Goal: Ask a question

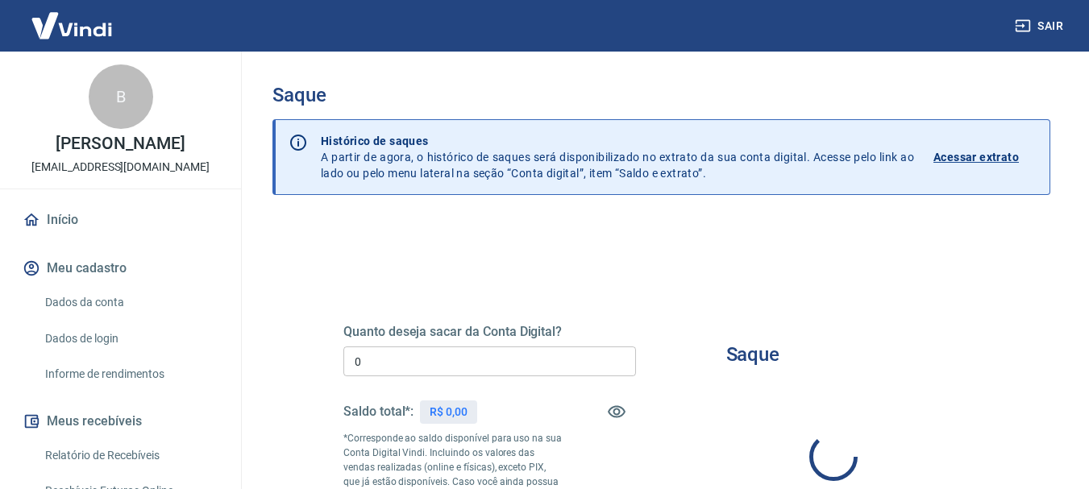
type input "R$ 0,00"
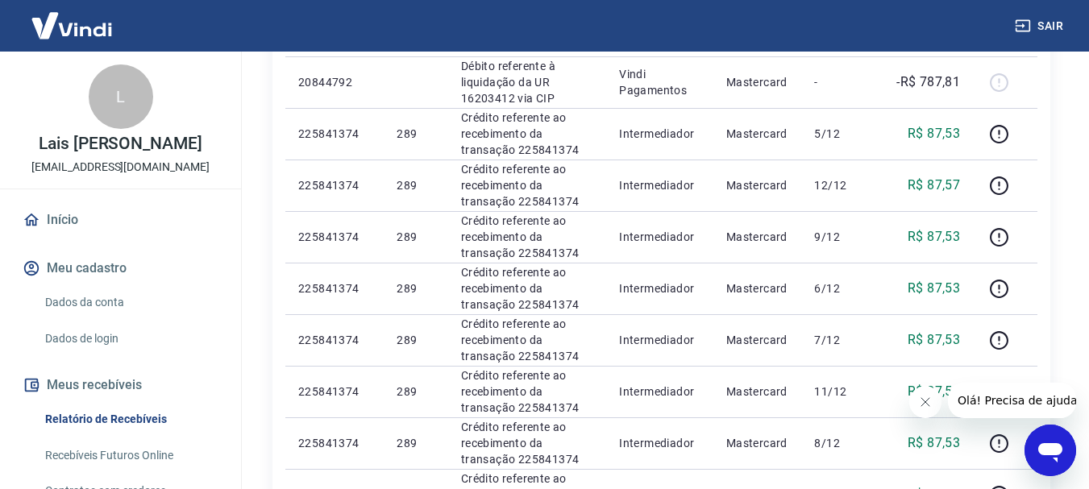
scroll to position [337, 0]
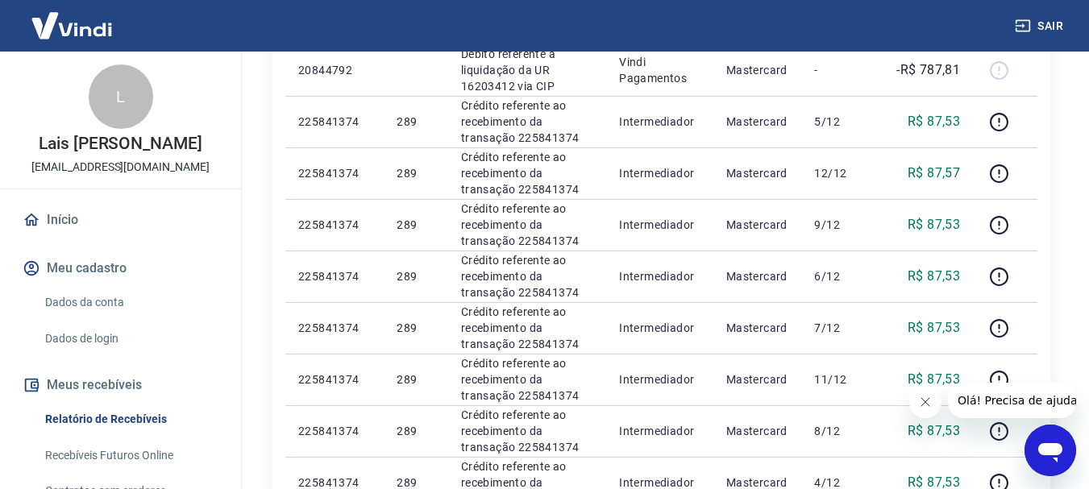
click at [1043, 458] on icon "Abrir janela de mensagens" at bounding box center [1050, 450] width 29 height 29
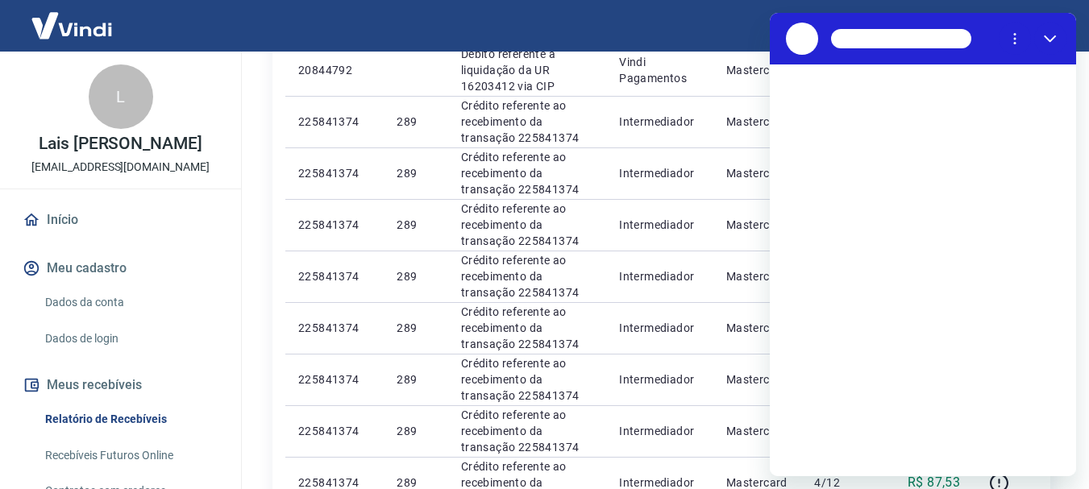
scroll to position [0, 0]
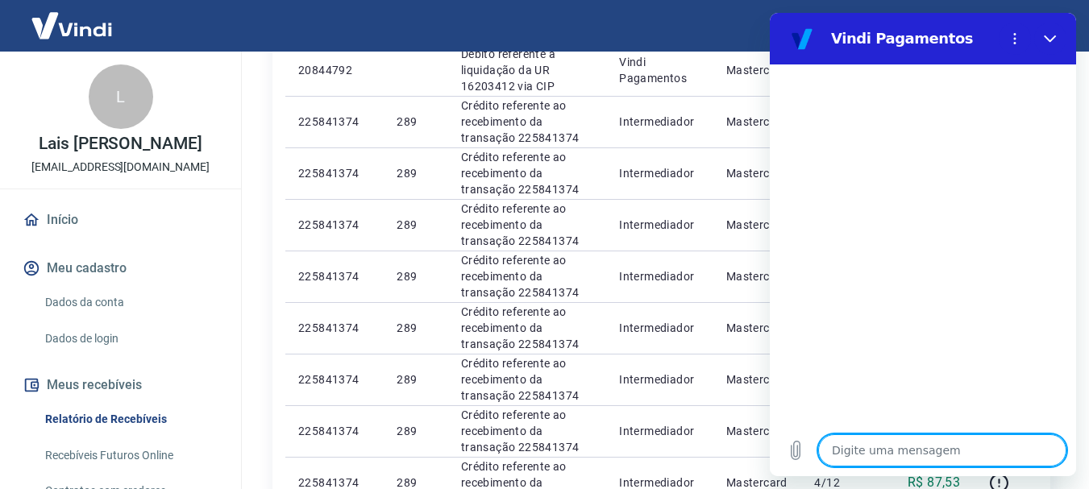
type textarea "o"
type textarea "x"
type textarea "oo"
type textarea "x"
type textarea "ooi"
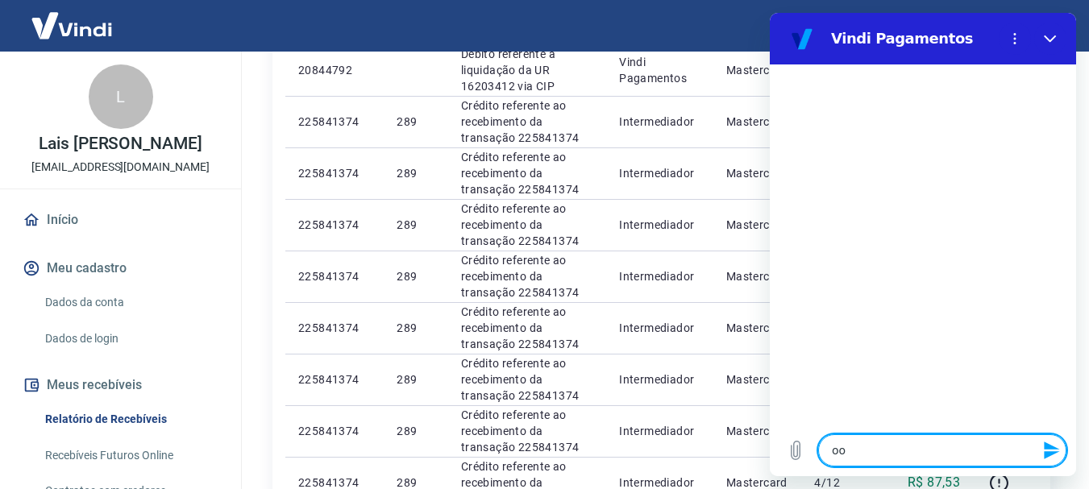
type textarea "x"
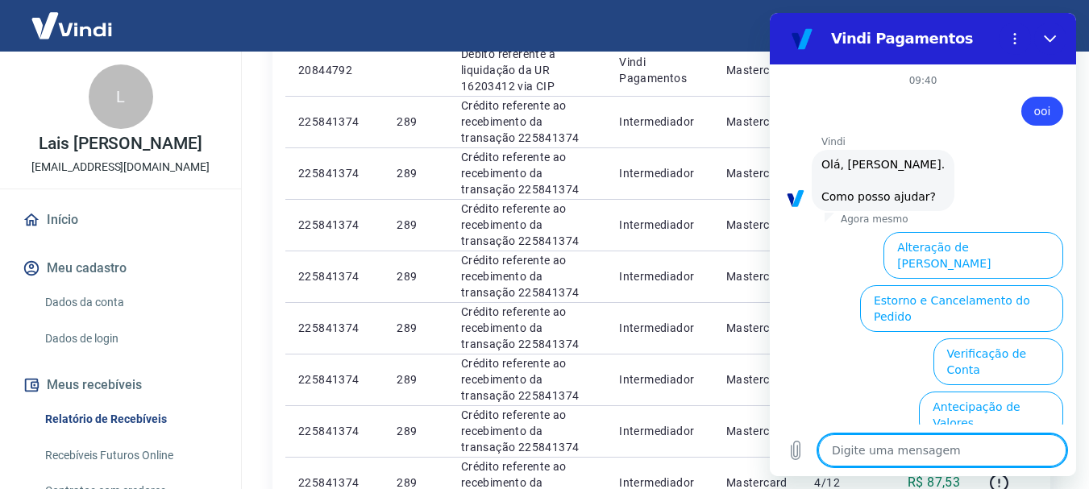
scroll to position [139, 0]
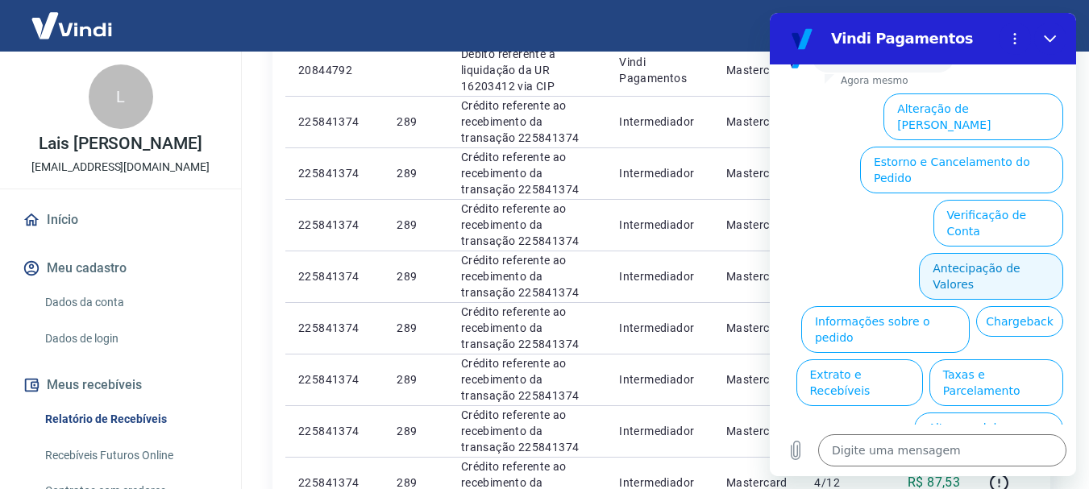
click at [966, 253] on button "Antecipação de Valores" at bounding box center [991, 276] width 144 height 47
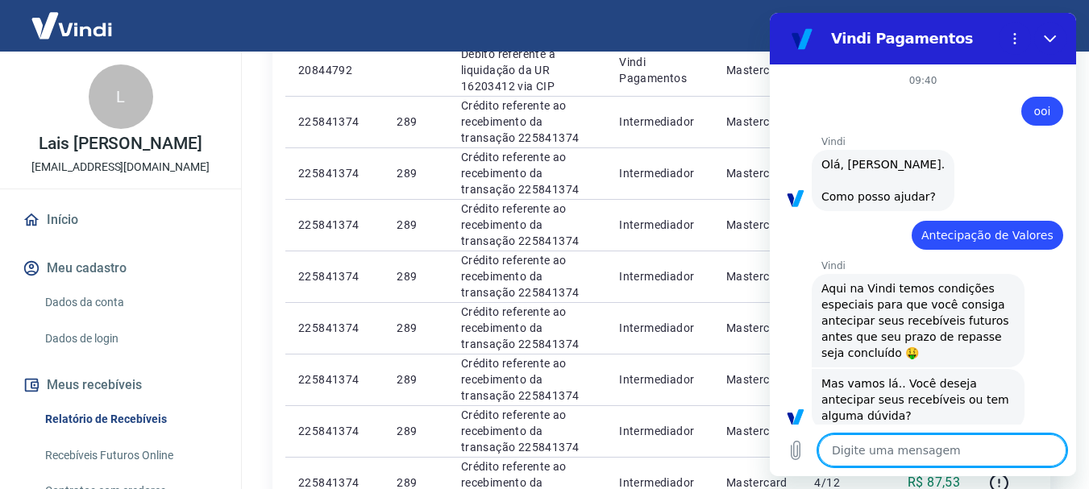
scroll to position [98, 0]
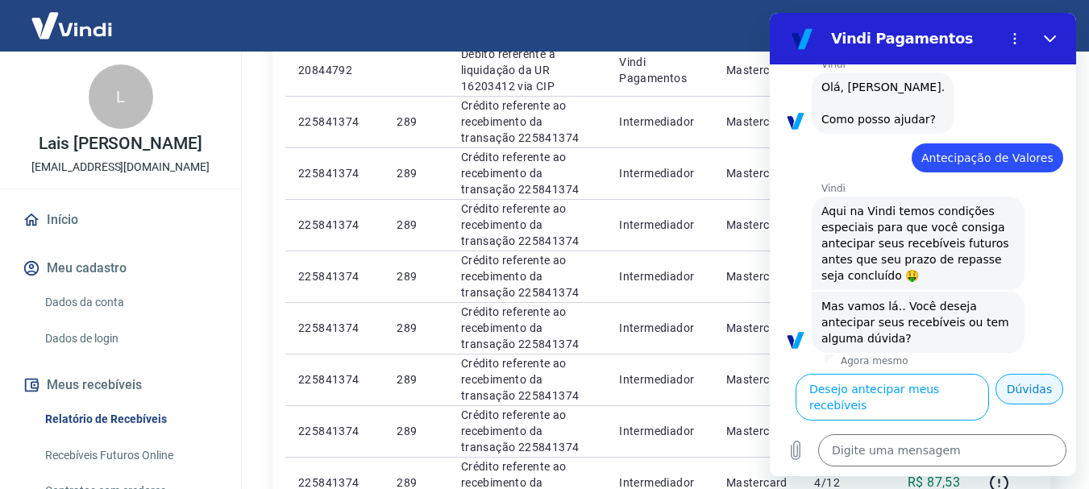
click at [1024, 399] on button "Dúvidas" at bounding box center [1029, 389] width 68 height 31
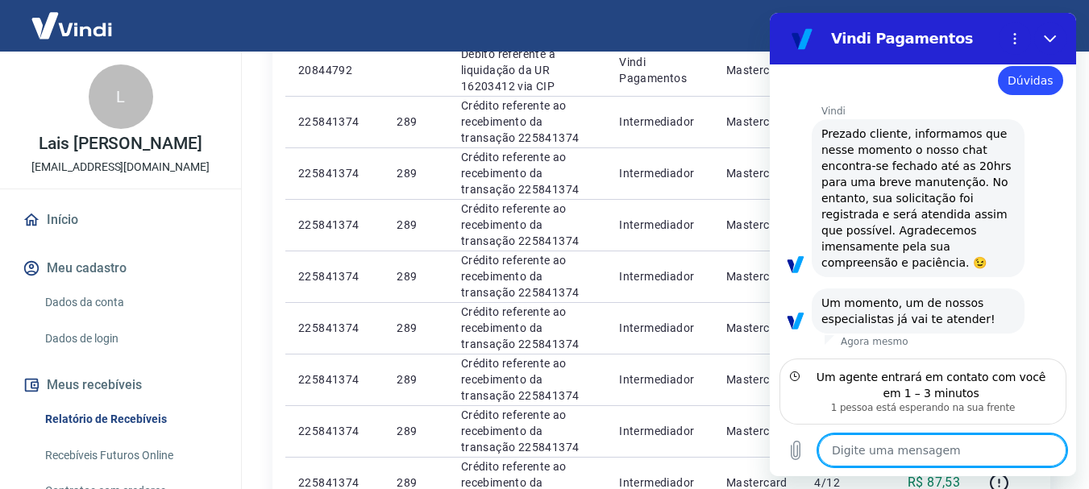
scroll to position [358, 0]
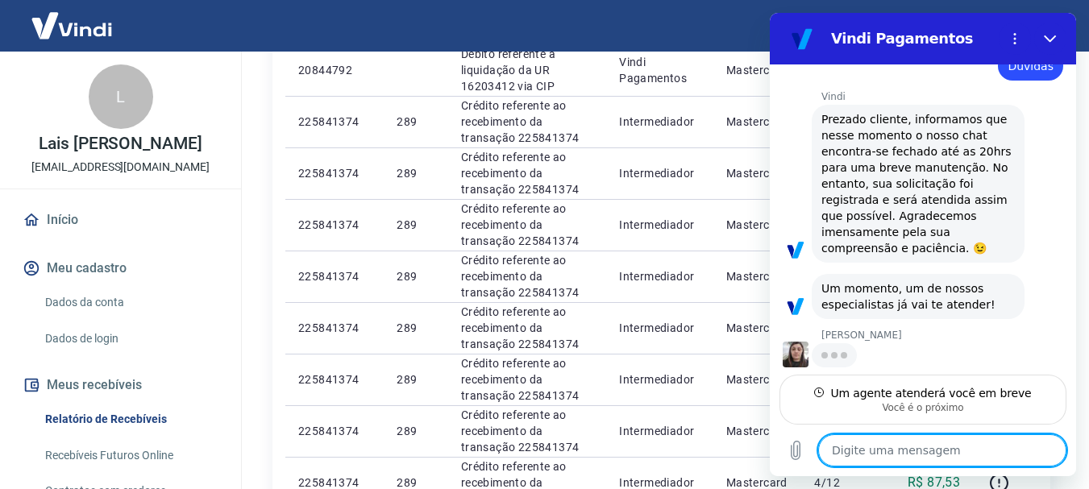
type textarea "x"
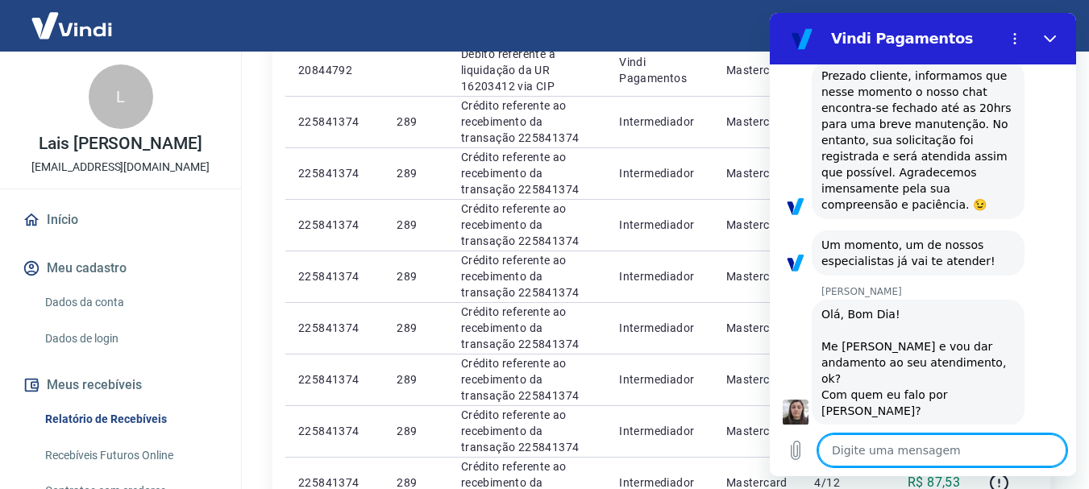
scroll to position [435, 0]
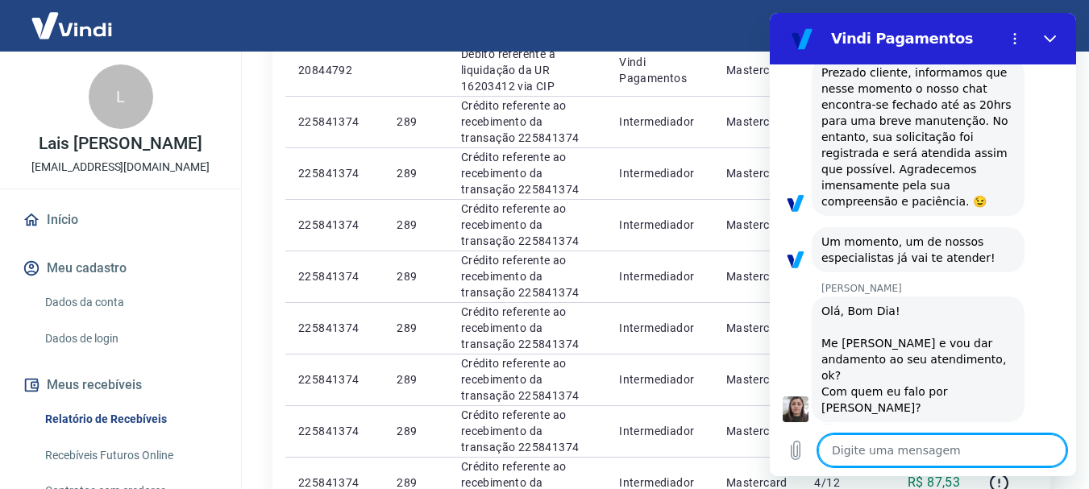
type textarea "o"
type textarea "x"
type textarea "oi"
type textarea "x"
type textarea "oi"
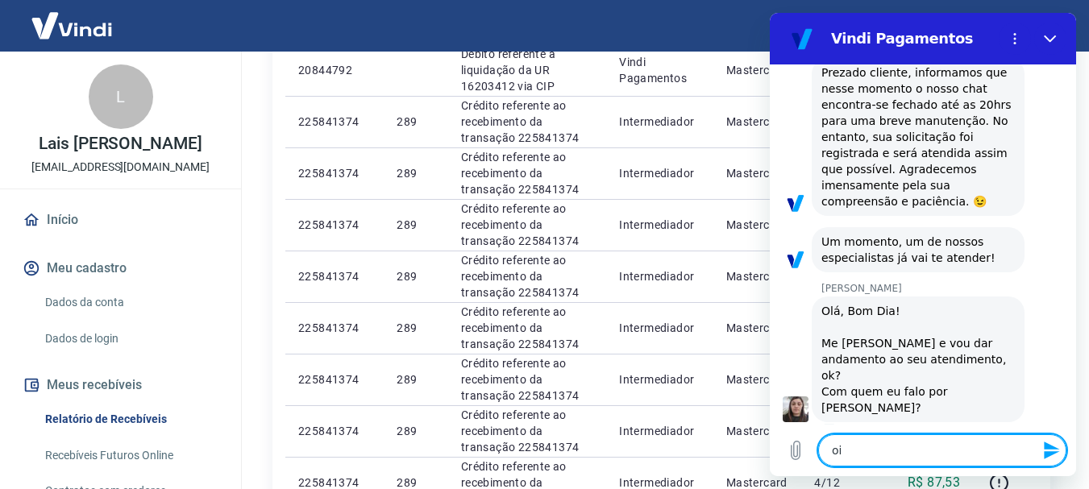
type textarea "x"
type textarea "oi s"
type textarea "x"
type textarea "oi si"
type textarea "x"
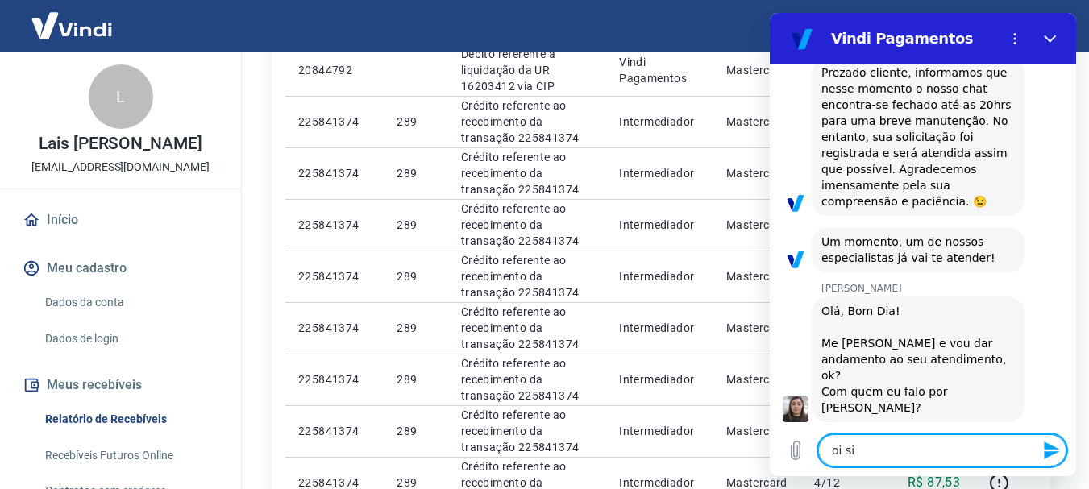
type textarea "oi sil"
type textarea "x"
type textarea "oi silv"
type textarea "x"
type textarea "oi silva"
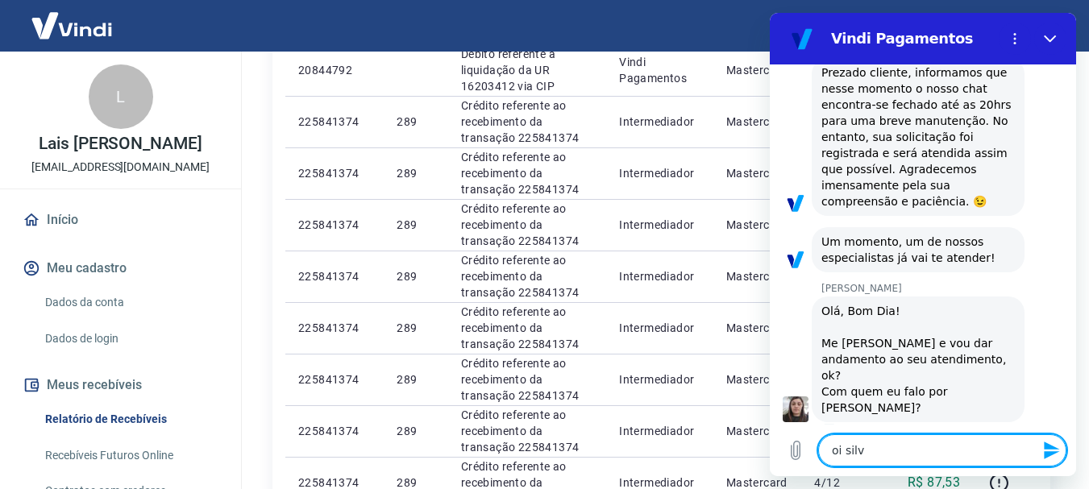
type textarea "x"
type textarea "oi silvan"
type textarea "x"
type textarea "oi silvana"
type textarea "x"
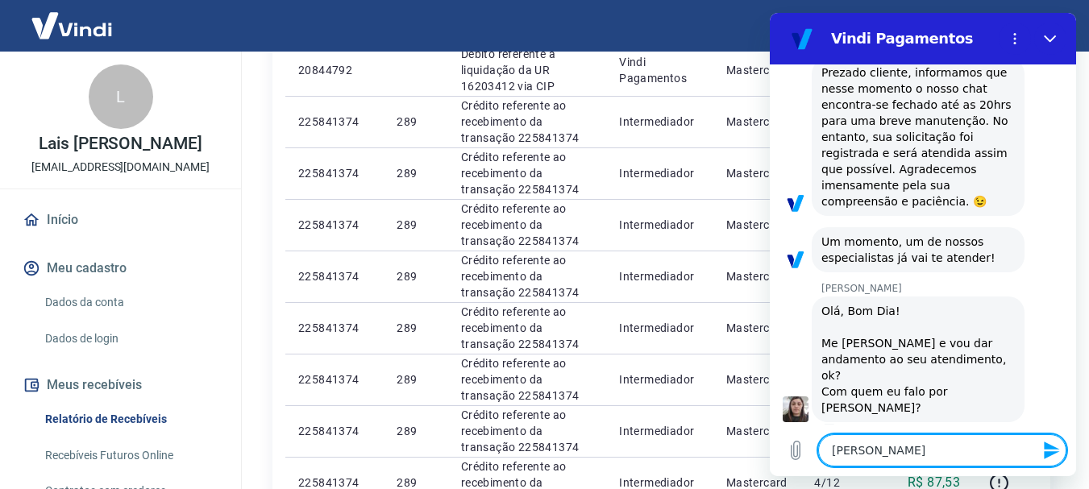
type textarea "oi silvanat"
type textarea "x"
type textarea "oi silvanatd"
type textarea "x"
type textarea "oi silvanat"
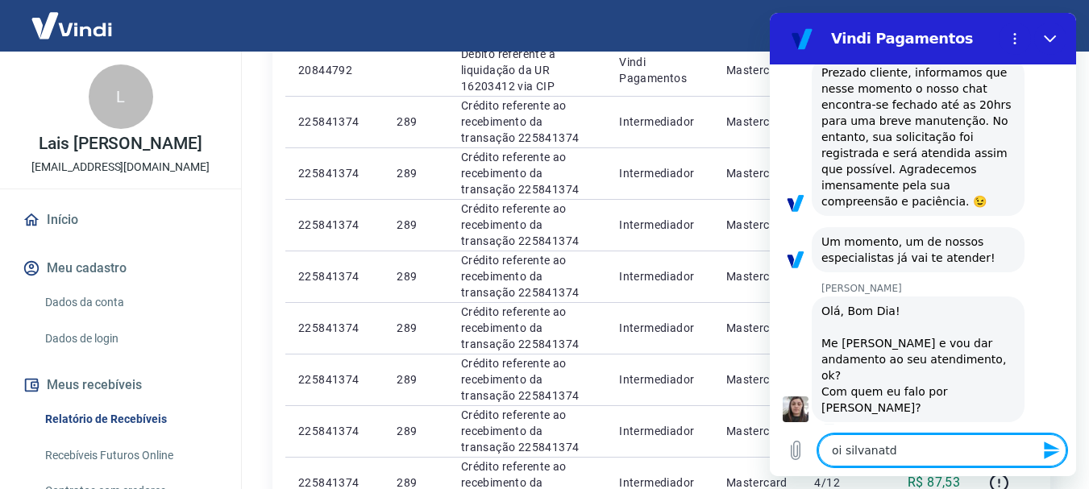
type textarea "x"
type textarea "oi silvana"
type textarea "x"
type textarea "oi silvana"
type textarea "x"
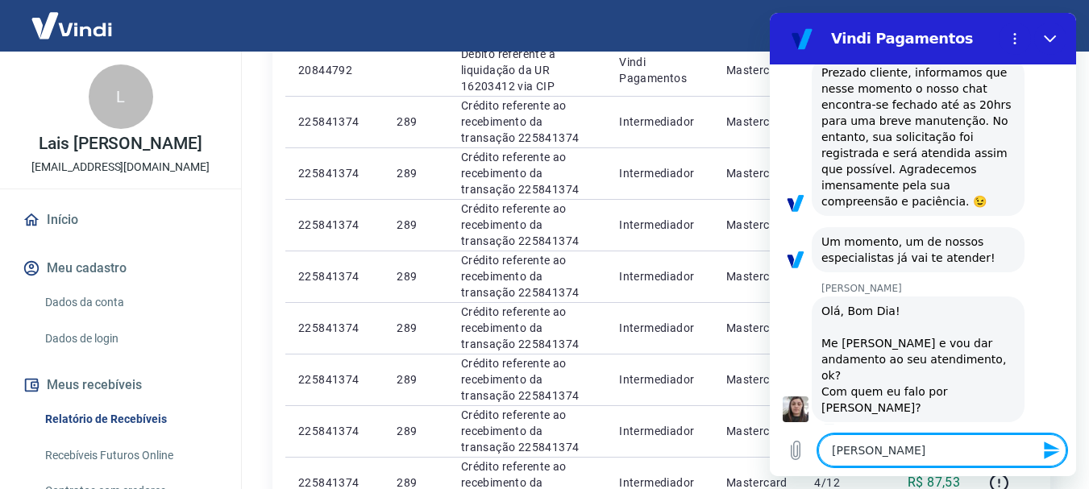
type textarea "oi silvana t"
type textarea "x"
type textarea "oi silvana td"
type textarea "x"
type textarea "oi silvana tdb"
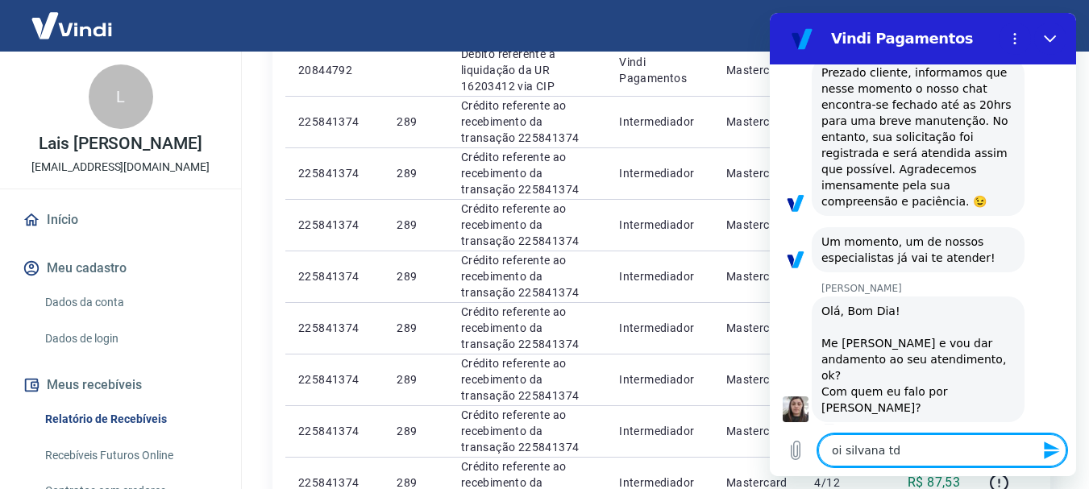
type textarea "x"
type textarea "oi silvana td"
type textarea "x"
type textarea "oi silvana td"
type textarea "x"
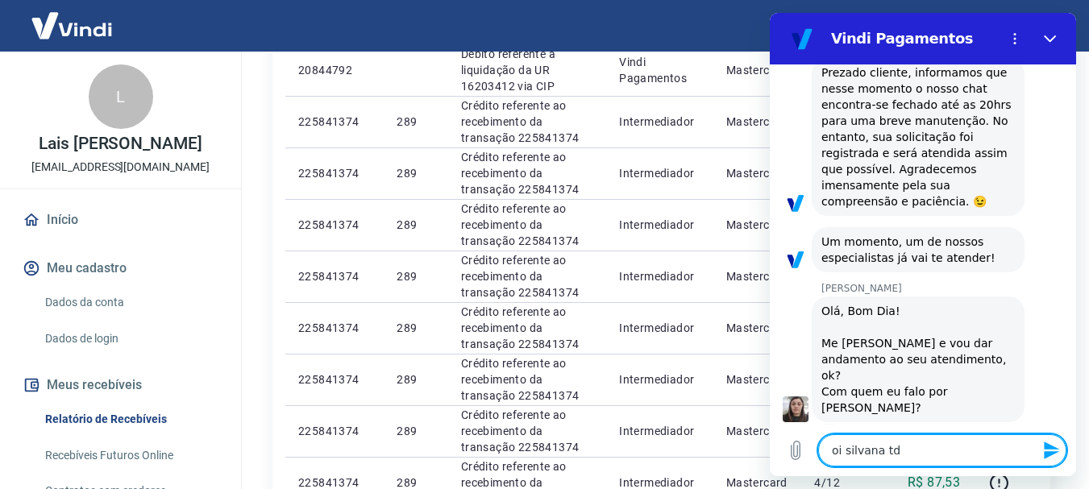
type textarea "oi silvana td b"
type textarea "x"
type textarea "oi silvana td be"
type textarea "x"
type textarea "oi silvana td bem"
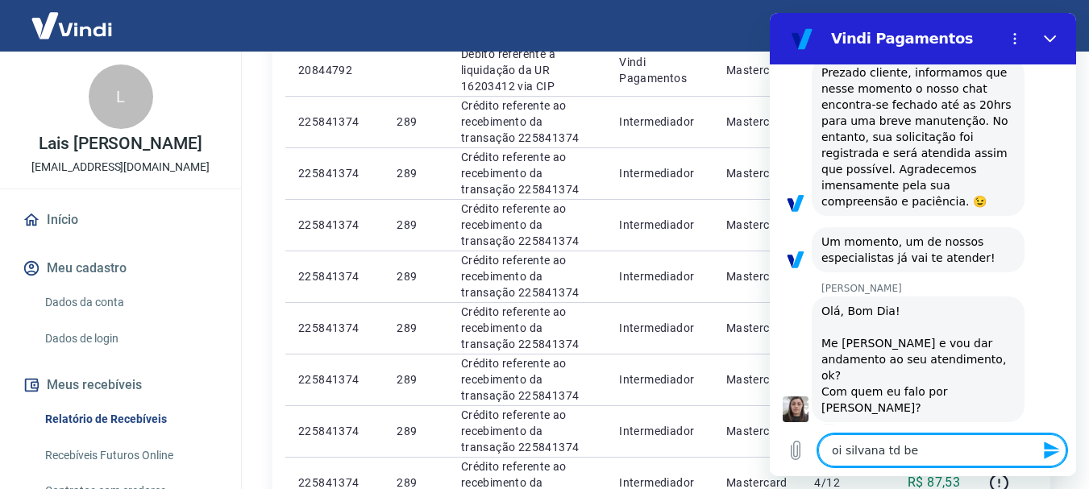
type textarea "x"
type textarea "oi silvana td bem"
type textarea "x"
type textarea "oi silvana td bem ?"
type textarea "x"
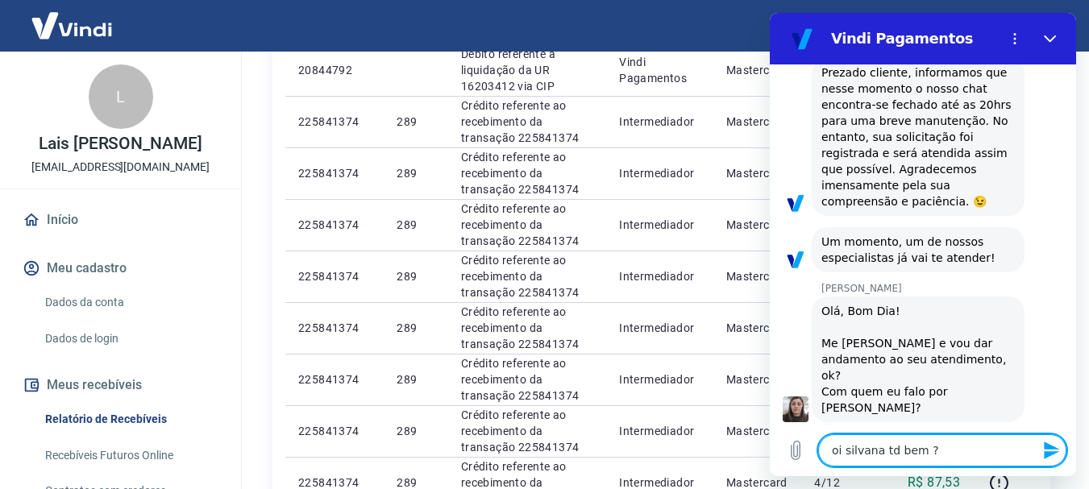
type textarea "x"
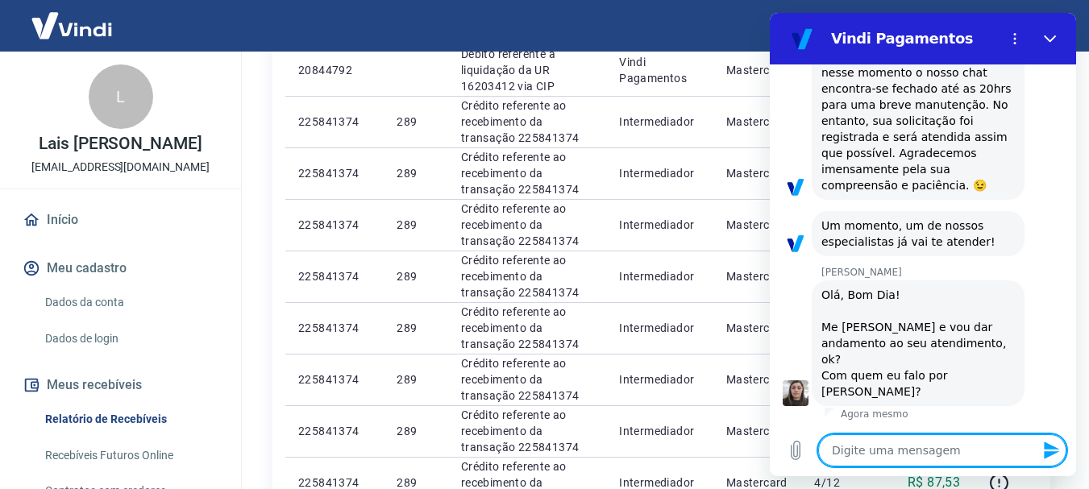
type textarea "v"
type textarea "x"
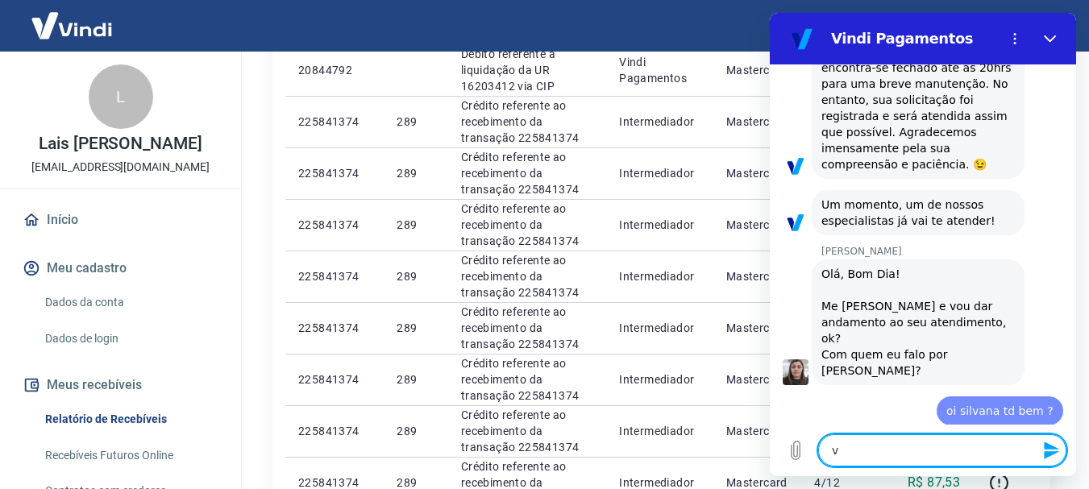
type textarea "vo"
type textarea "x"
type textarea "voc"
type textarea "x"
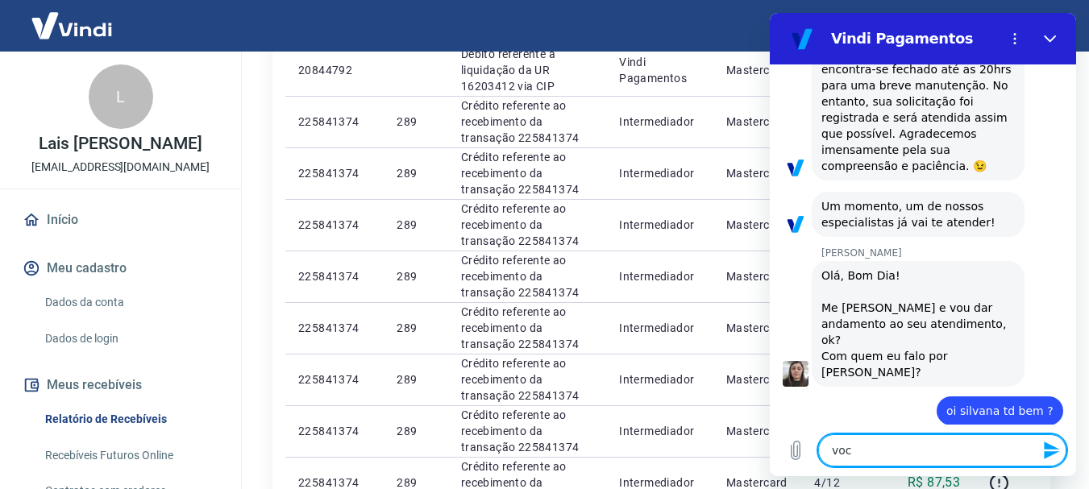
type textarea "voce"
type textarea "x"
type textarea "voce"
type textarea "x"
type textarea "voce f"
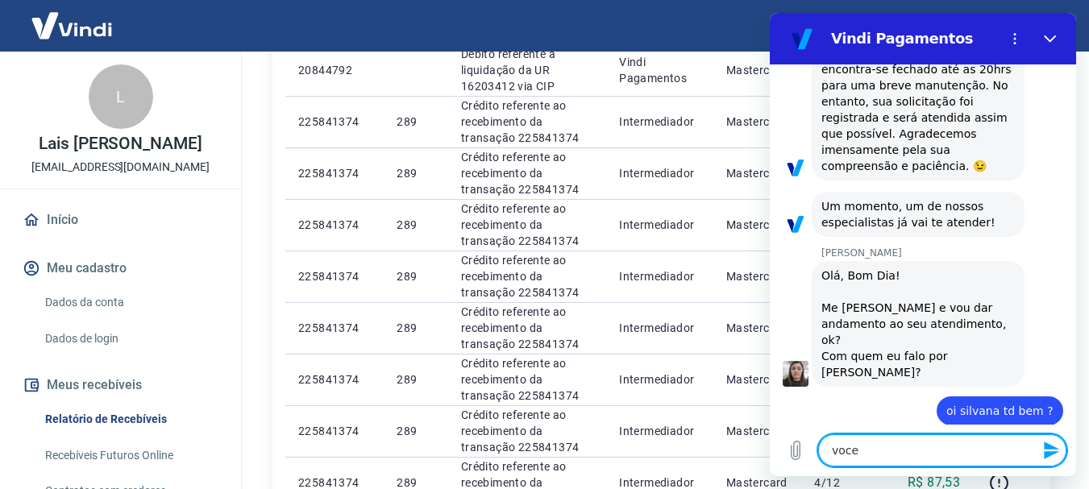
type textarea "x"
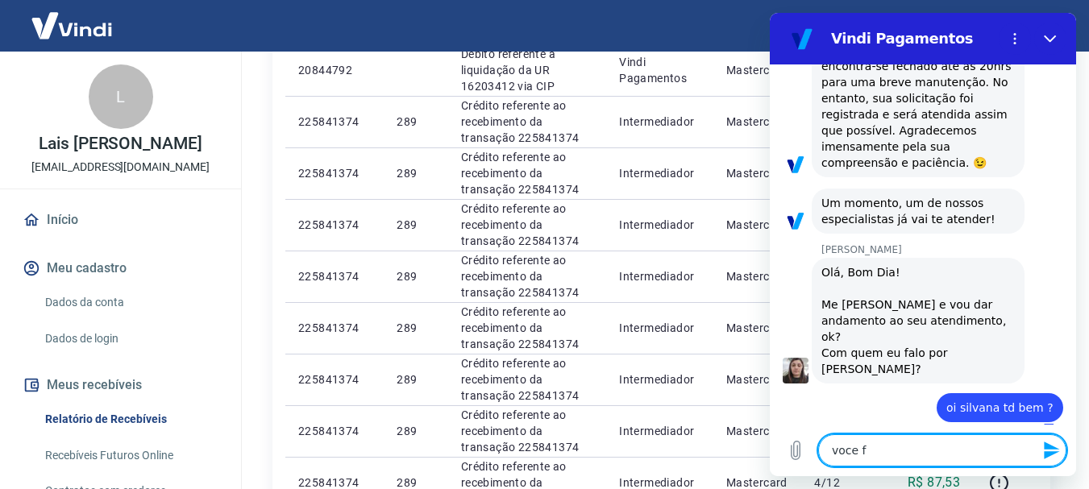
type textarea "voce fa"
type textarea "x"
type textarea "voce fal"
type textarea "x"
type textarea "voce fala"
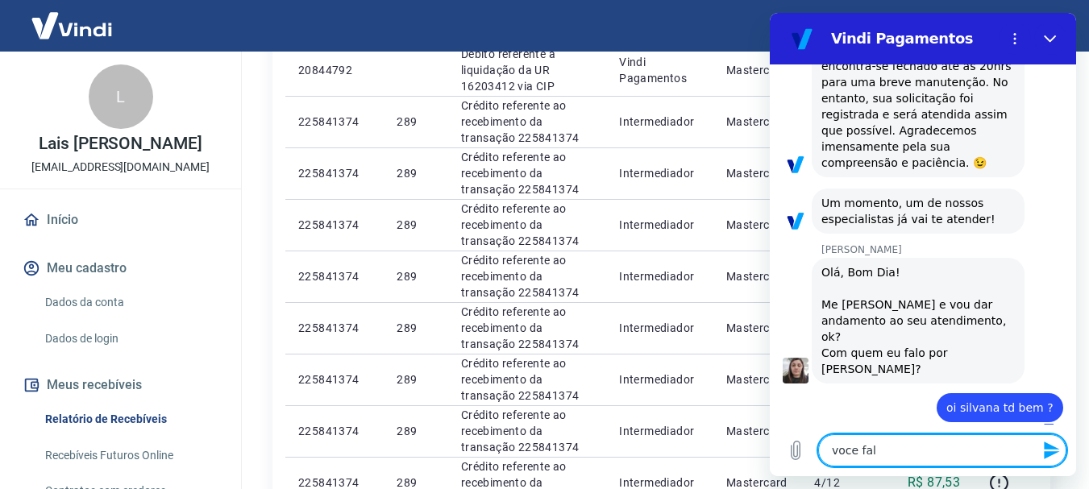
type textarea "x"
type textarea "voce fala"
type textarea "x"
type textarea "voce fala c"
type textarea "x"
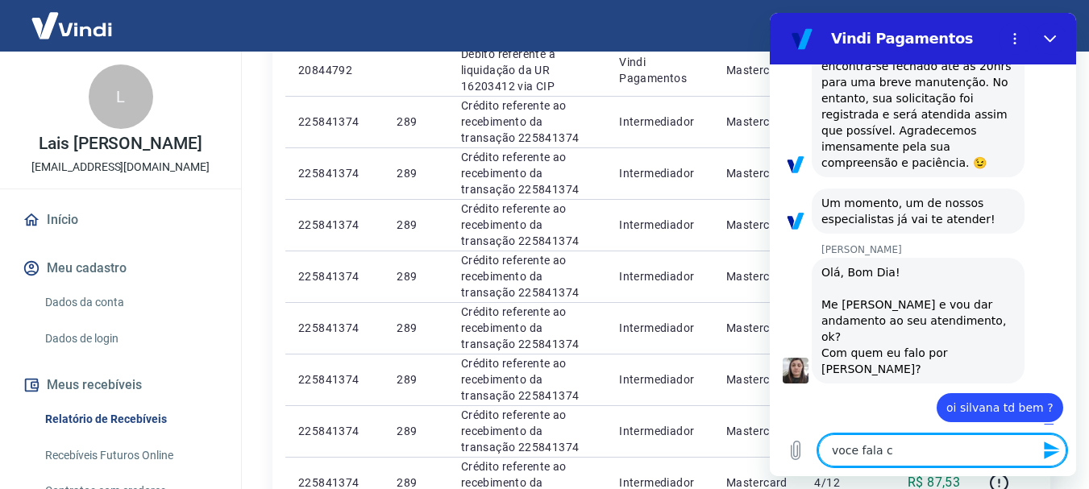
type textarea "voce fala cp"
type textarea "x"
type textarea "voce fala cpm"
type textarea "x"
type textarea "voce fala cp"
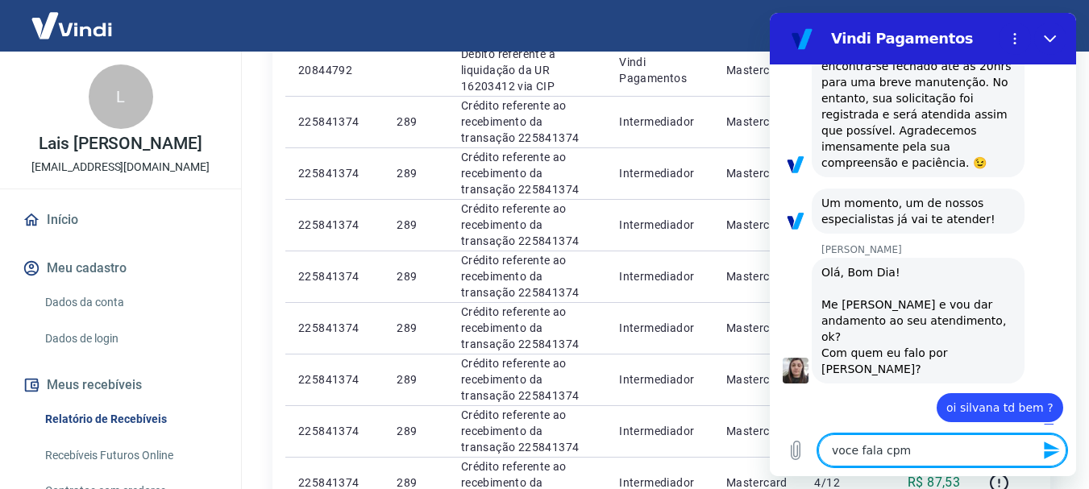
type textarea "x"
type textarea "voce fala c"
type textarea "x"
type textarea "voce fala co"
type textarea "x"
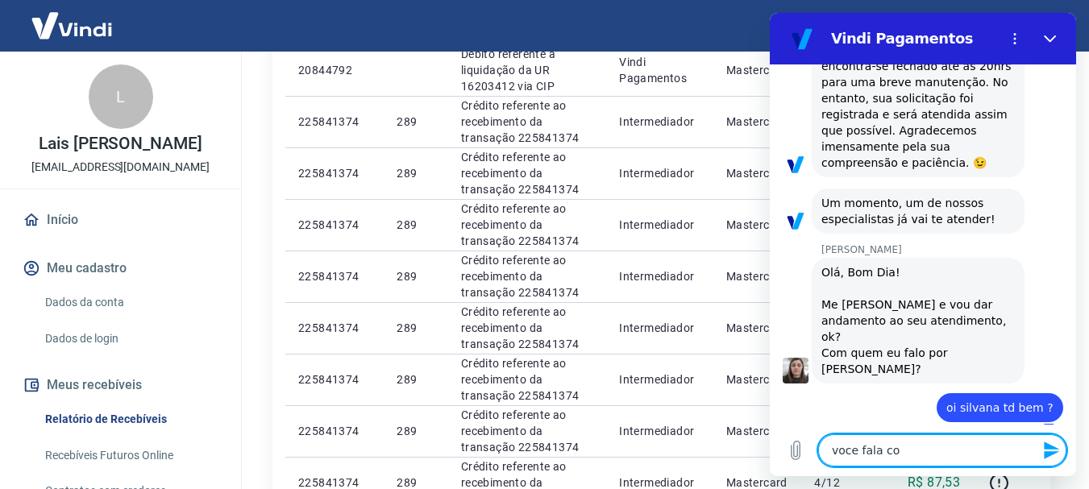
type textarea "voce fala com"
type textarea "x"
type textarea "voce fala com"
type textarea "x"
type textarea "voce fala com l"
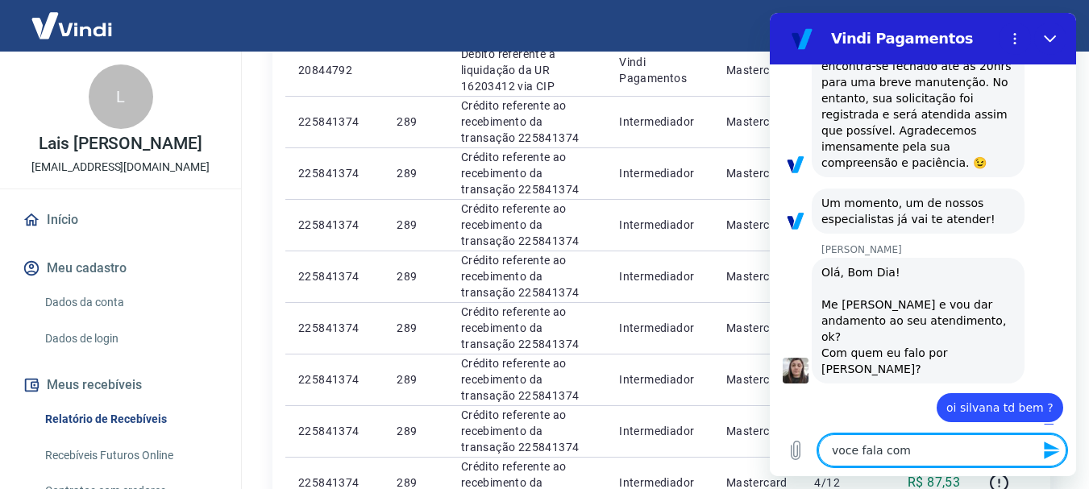
type textarea "x"
type textarea "voce fala com la"
type textarea "x"
type textarea "voce fala com lai"
type textarea "x"
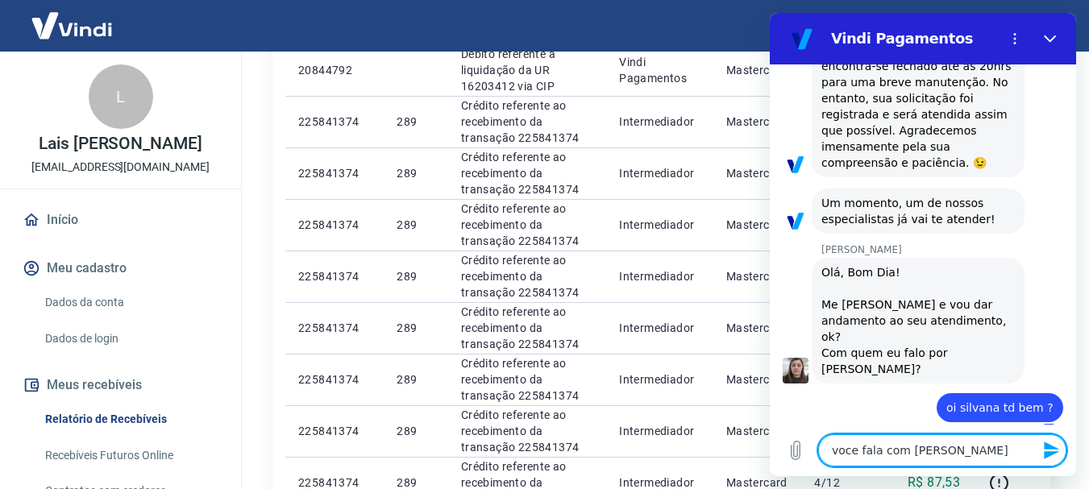
type textarea "voce fala com lais"
type textarea "x"
type textarea "voce fala com lais"
type textarea "x"
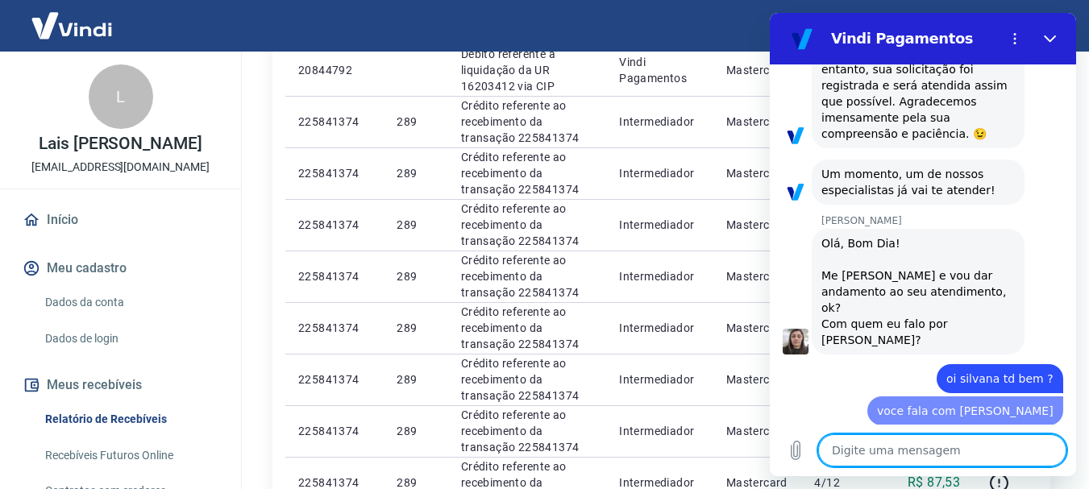
type textarea "x"
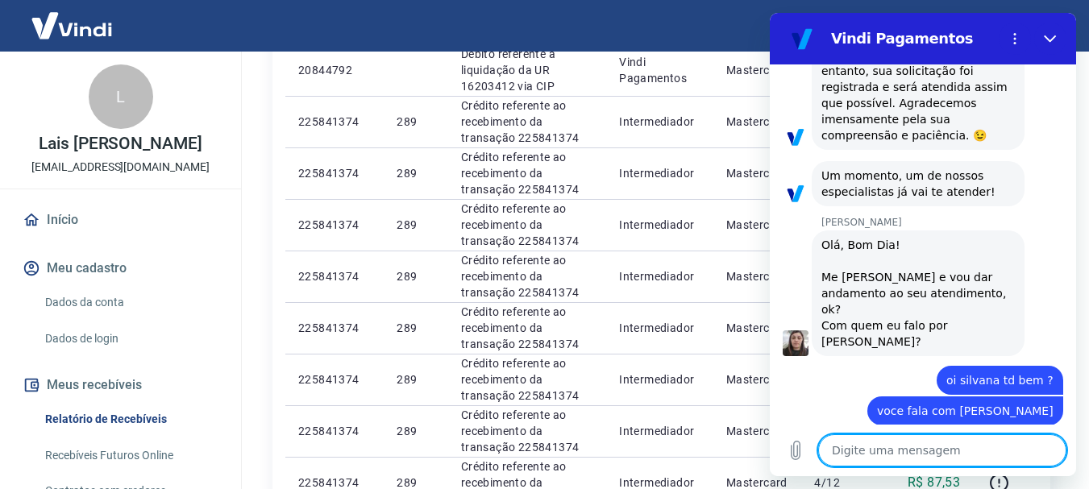
scroll to position [505, 0]
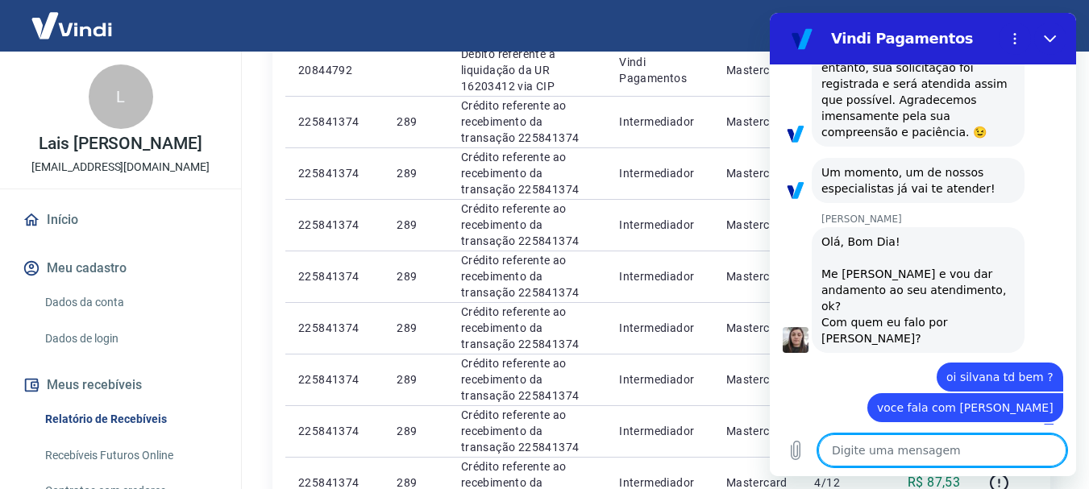
type textarea "e"
type textarea "x"
type textarea "es"
type textarea "x"
type textarea "est"
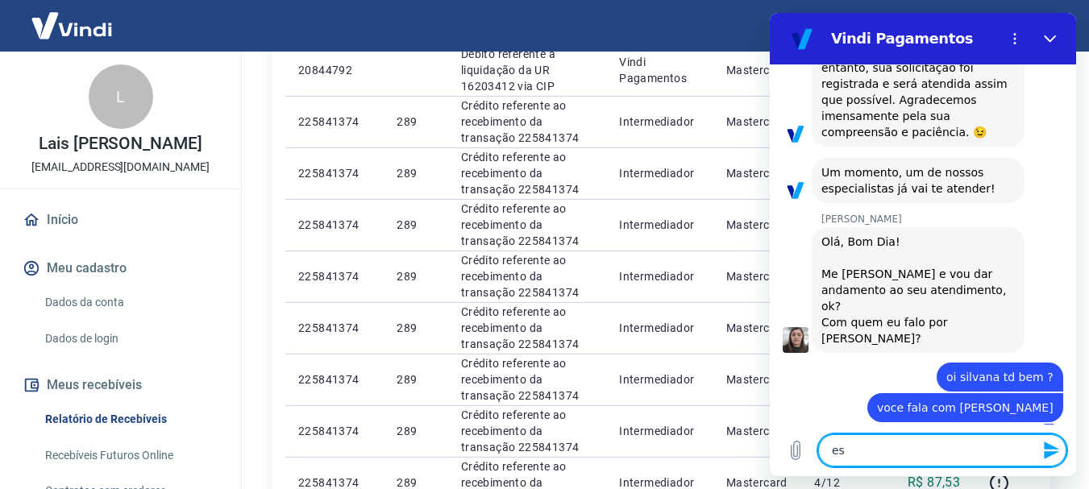
type textarea "x"
type textarea "es"
type textarea "x"
type textarea "e"
type textarea "x"
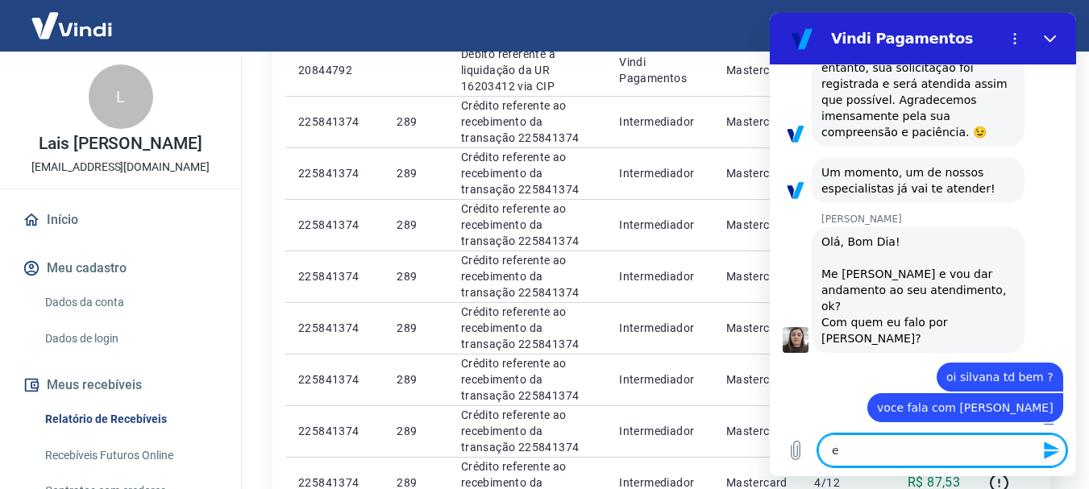
type textarea "x"
type textarea "p"
type textarea "x"
type textarea "pr"
type textarea "x"
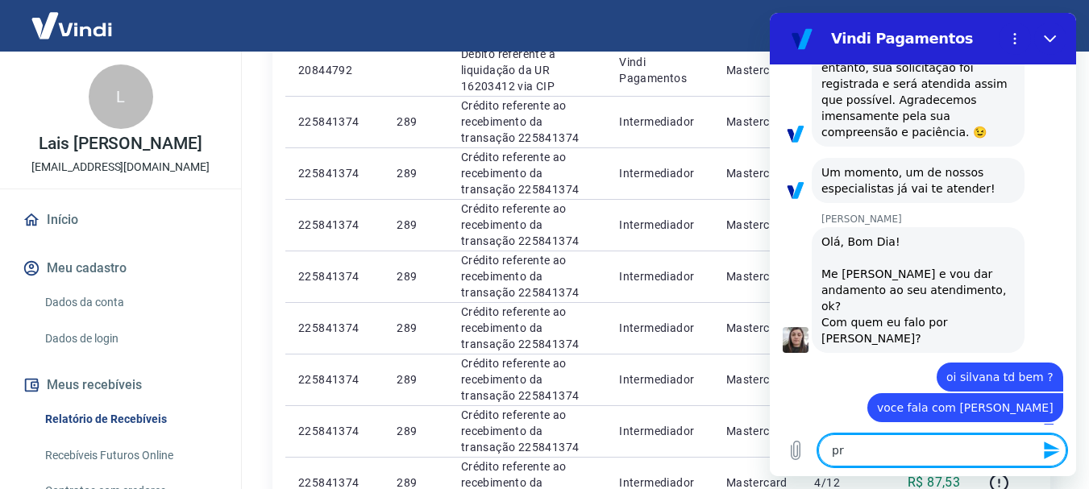
type textarea "pre"
type textarea "x"
type textarea "prec"
type textarea "x"
type textarea "preci"
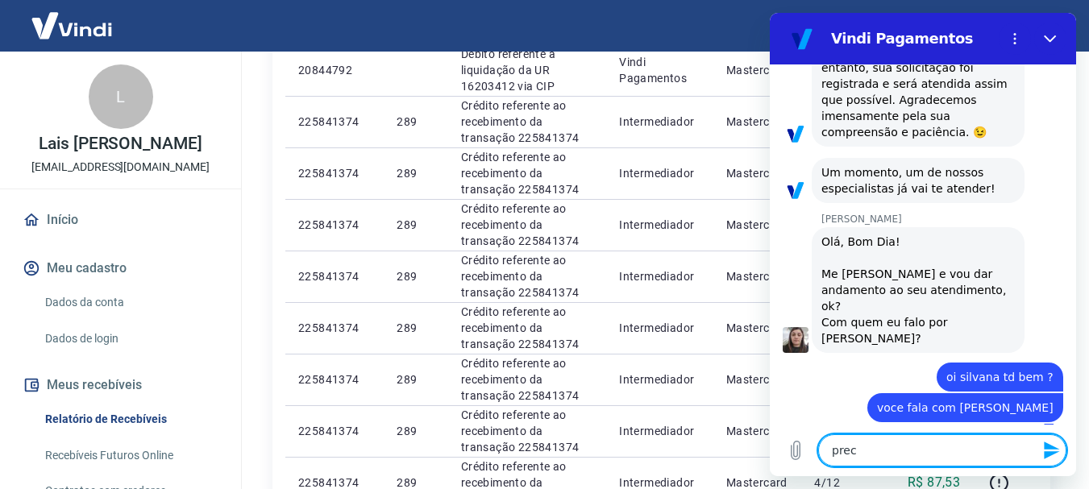
type textarea "x"
type textarea "precis"
type textarea "x"
type textarea "preciso"
type textarea "x"
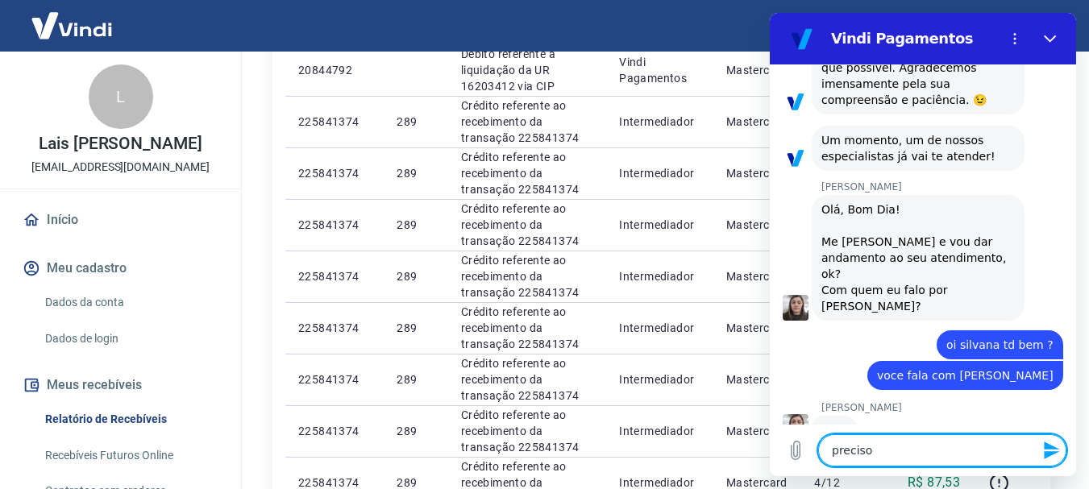
type textarea "preciso"
type textarea "x"
type textarea "preciso d"
type textarea "x"
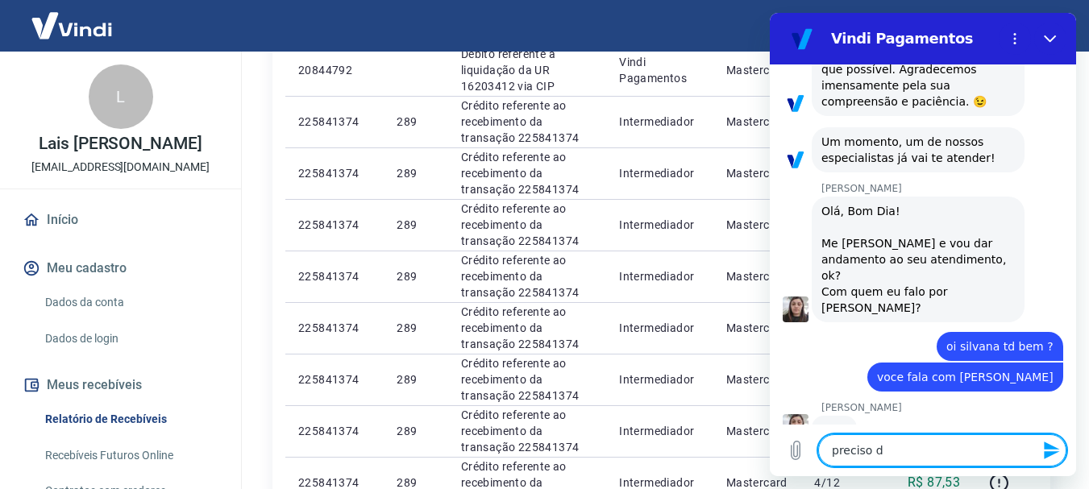
type textarea "preciso de"
type textarea "x"
type textarea "preciso ded"
type textarea "x"
type textarea "preciso dedu"
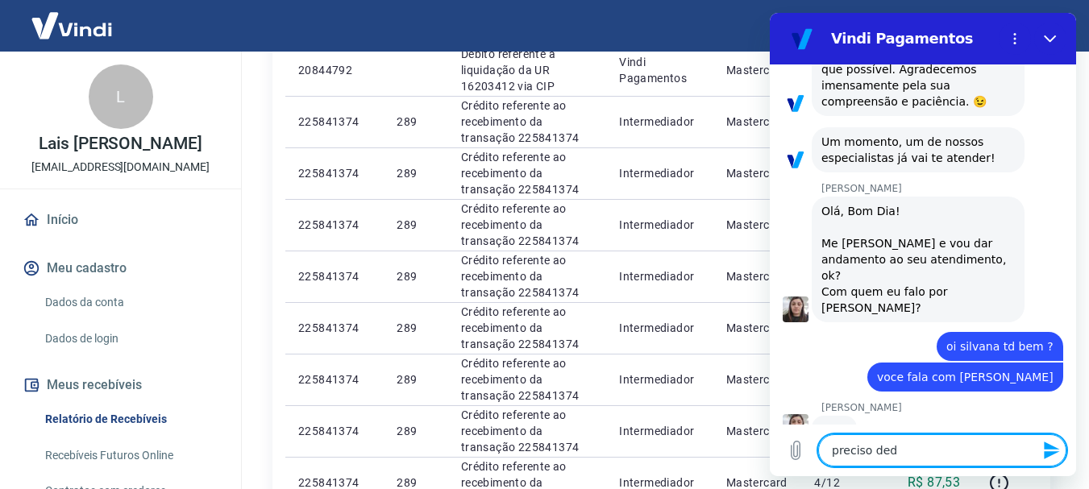
type textarea "x"
type textarea "preciso dedua"
type textarea "x"
type textarea "preciso deduas"
type textarea "x"
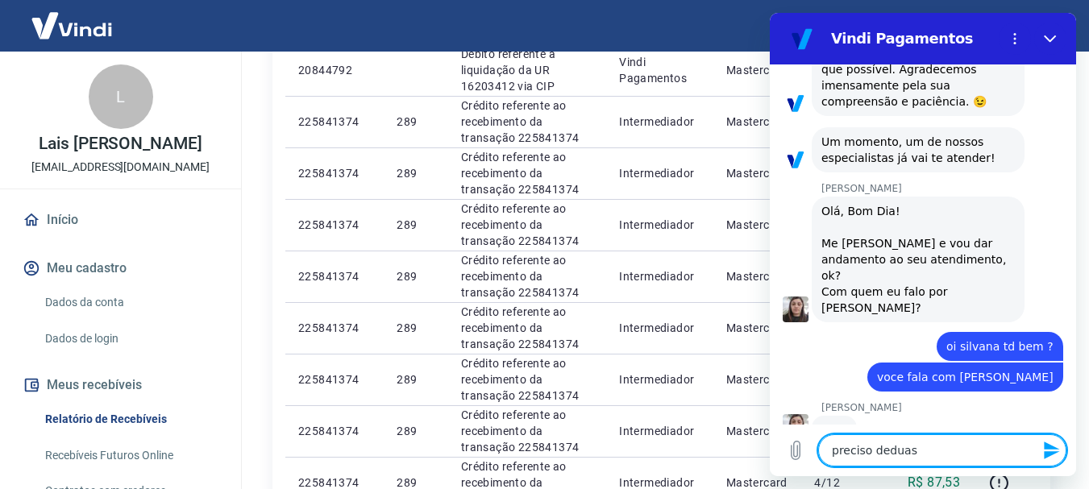
type textarea "preciso dedua"
type textarea "x"
type textarea "preciso dedu"
type textarea "x"
type textarea "preciso ded"
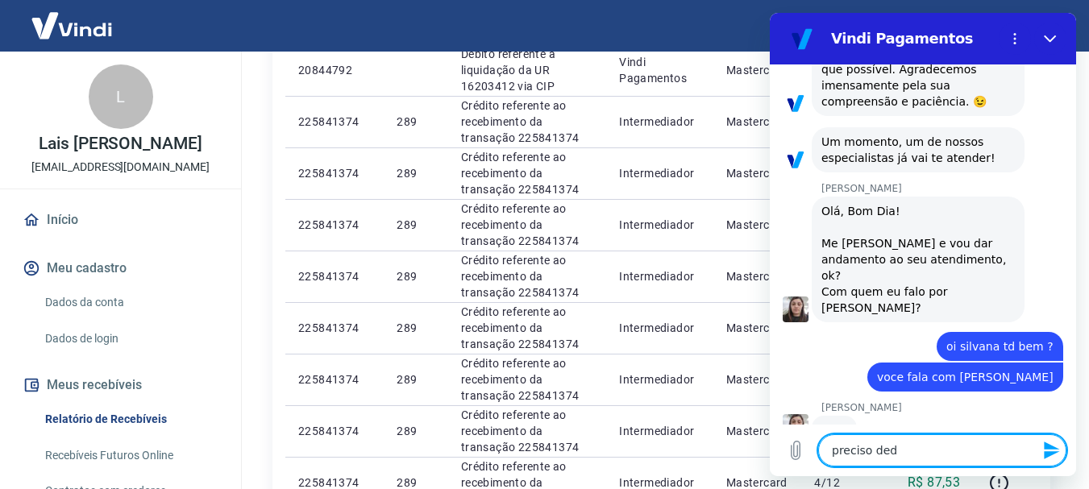
type textarea "x"
type textarea "preciso de"
type textarea "x"
type textarea "preciso de"
type textarea "x"
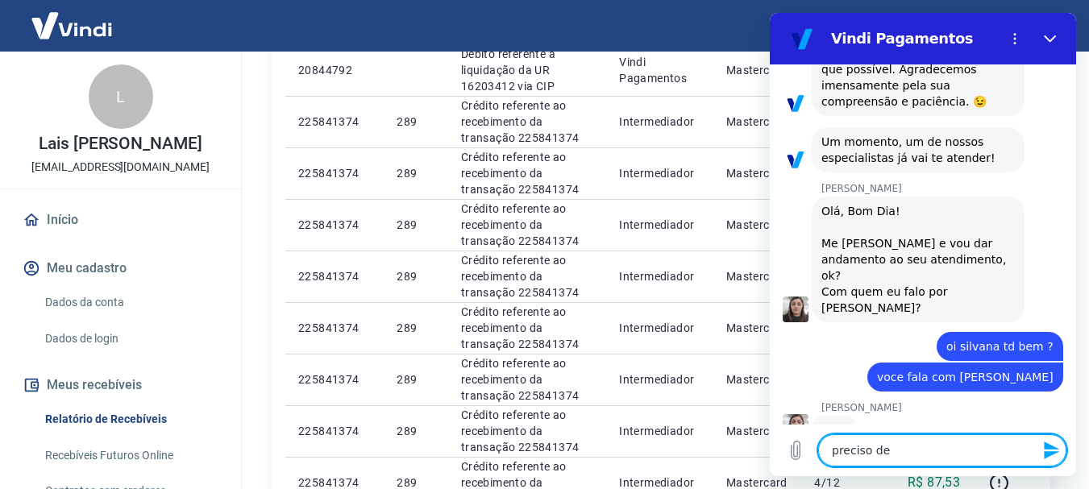
type textarea "preciso de d"
type textarea "x"
type textarea "preciso de du"
type textarea "x"
type textarea "preciso de dua"
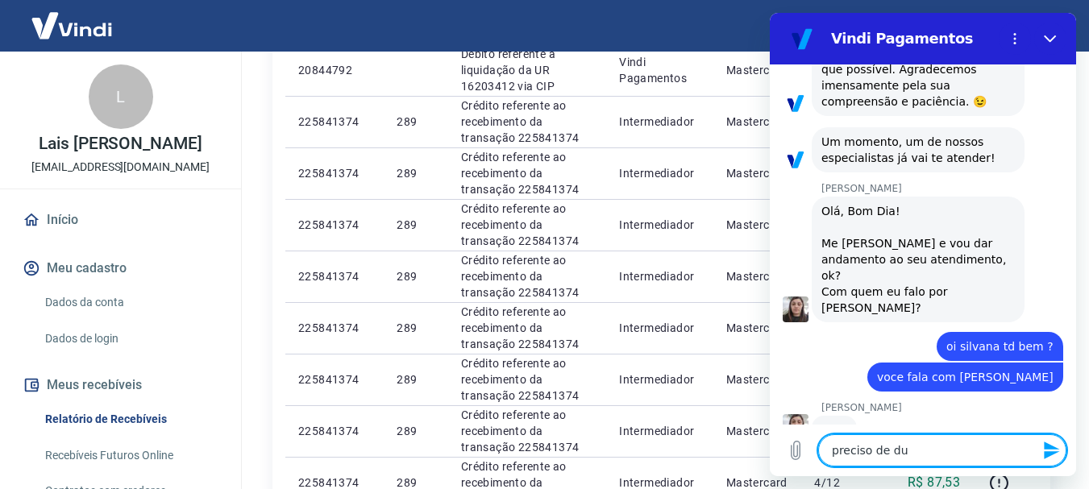
type textarea "x"
type textarea "preciso de duas"
type textarea "x"
type textarea "preciso de duas"
type textarea "x"
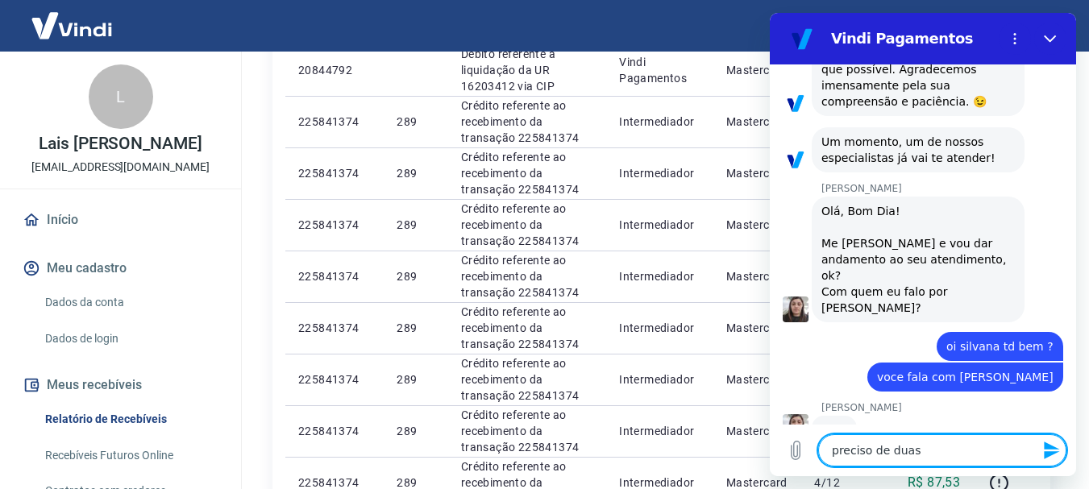
type textarea "preciso de duas c"
type textarea "x"
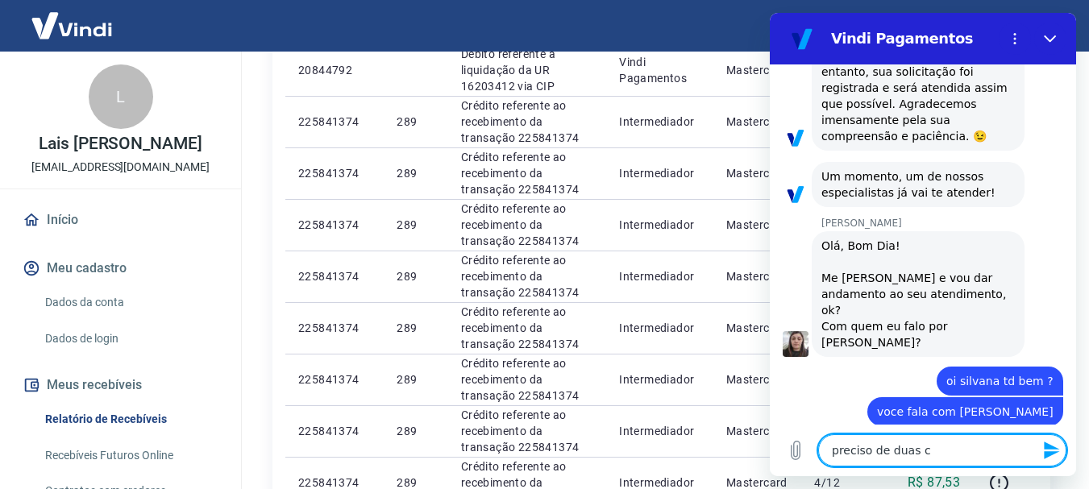
type textarea "preciso de duas co"
type textarea "x"
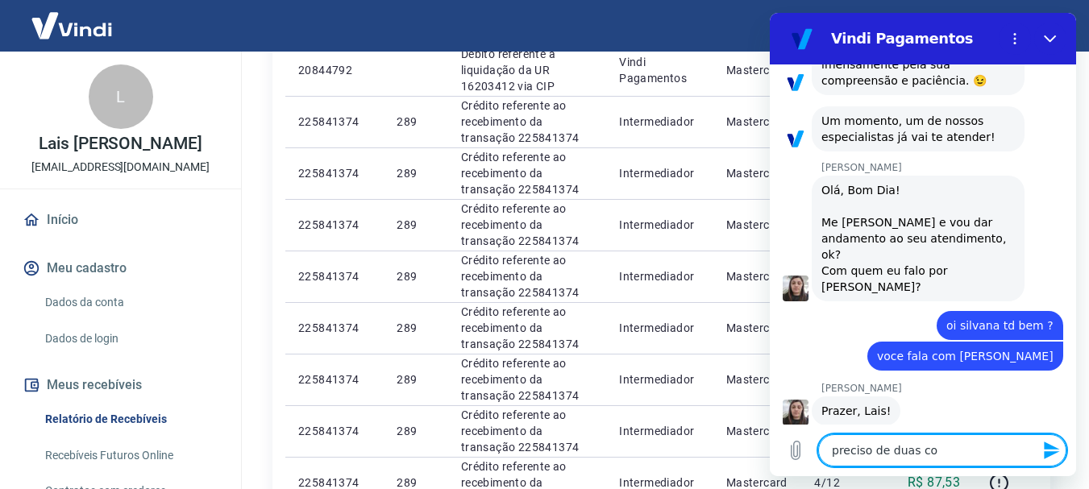
type textarea "preciso de duas coa"
type textarea "x"
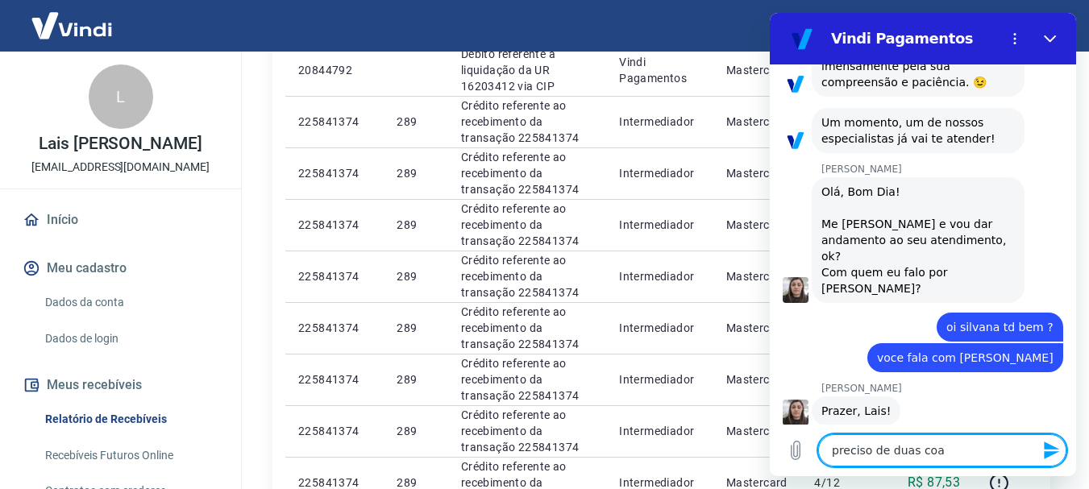
type textarea "preciso de duas co"
type textarea "x"
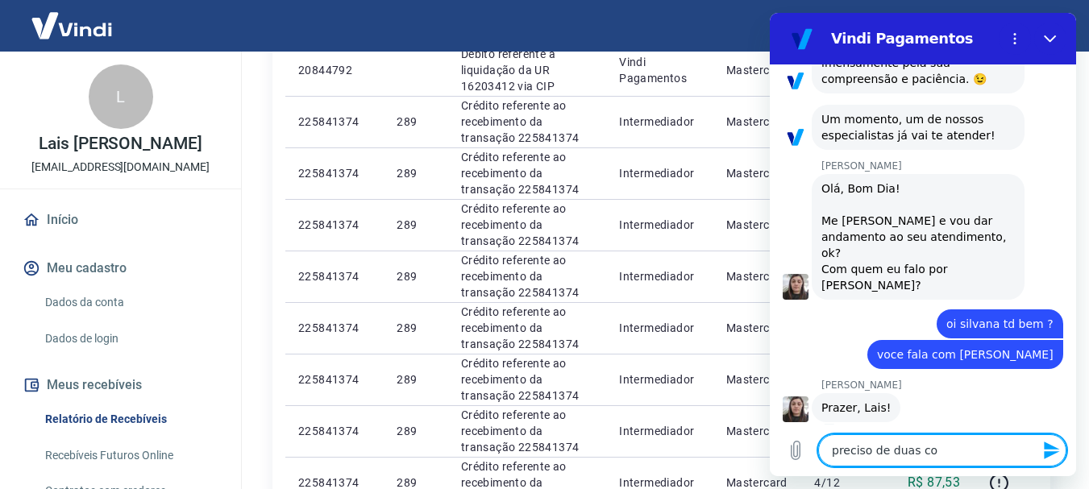
type textarea "preciso de duas coi"
type textarea "x"
type textarea "preciso de duas cois"
type textarea "x"
type textarea "preciso de duas coisa"
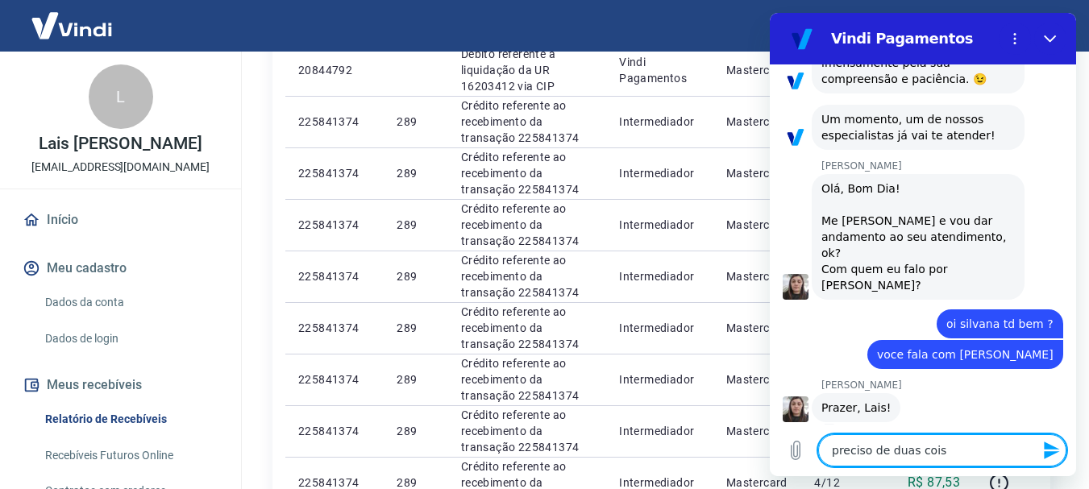
type textarea "x"
type textarea "preciso de duas coisas"
type textarea "x"
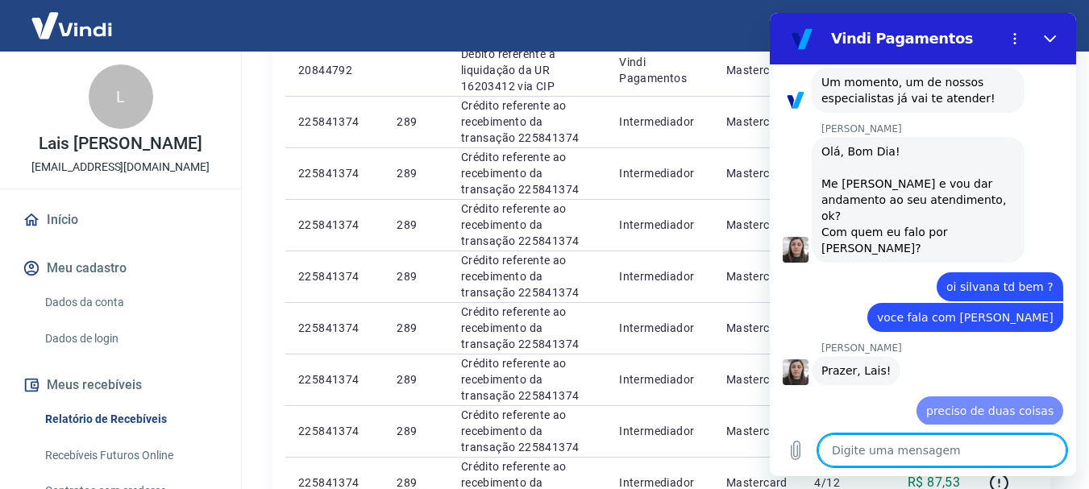
type textarea "x"
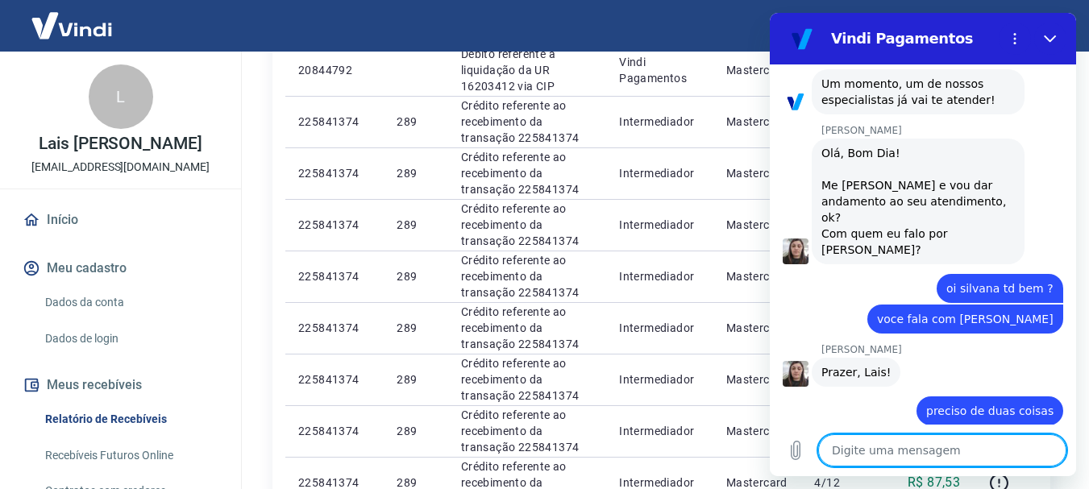
type textarea "u"
type textarea "x"
type textarea "um"
type textarea "x"
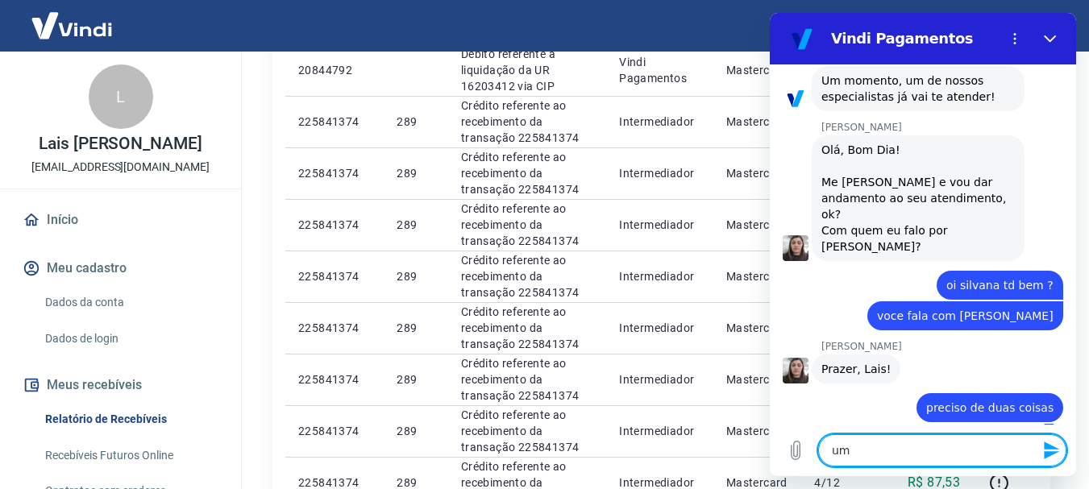
type textarea "uma"
type textarea "x"
type textarea "uma"
type textarea "x"
type textarea "uma n"
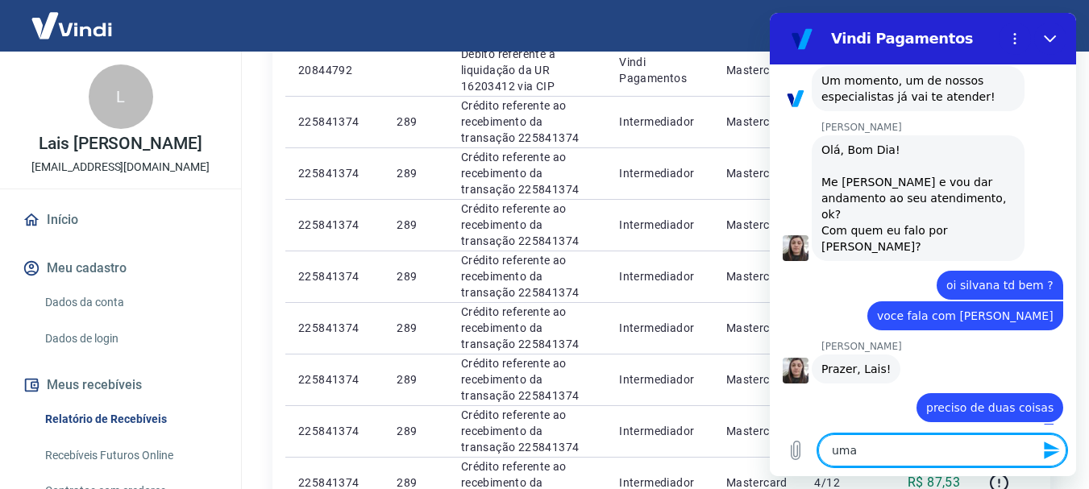
type textarea "x"
type textarea "uma na"
type textarea "x"
type textarea "uma na"
type textarea "x"
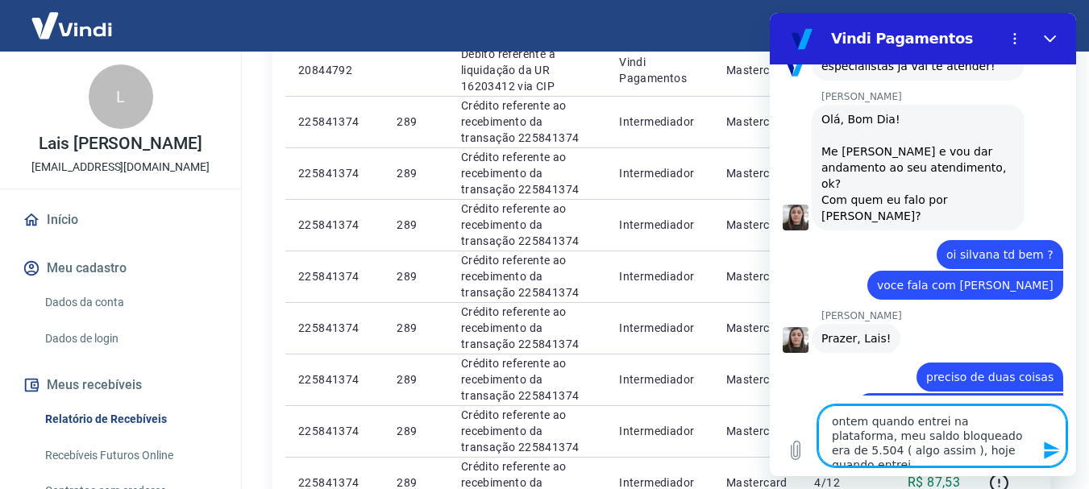
scroll to position [656, 0]
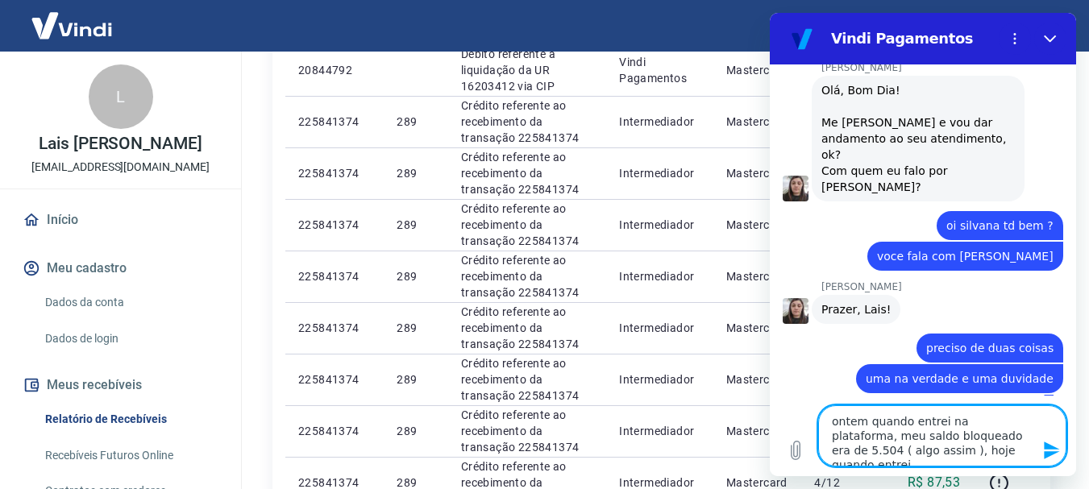
click at [1000, 451] on textarea "ontem quando entrei na plataforma, meu saldo bloqueado era de 5.504 ( algo assi…" at bounding box center [942, 435] width 248 height 61
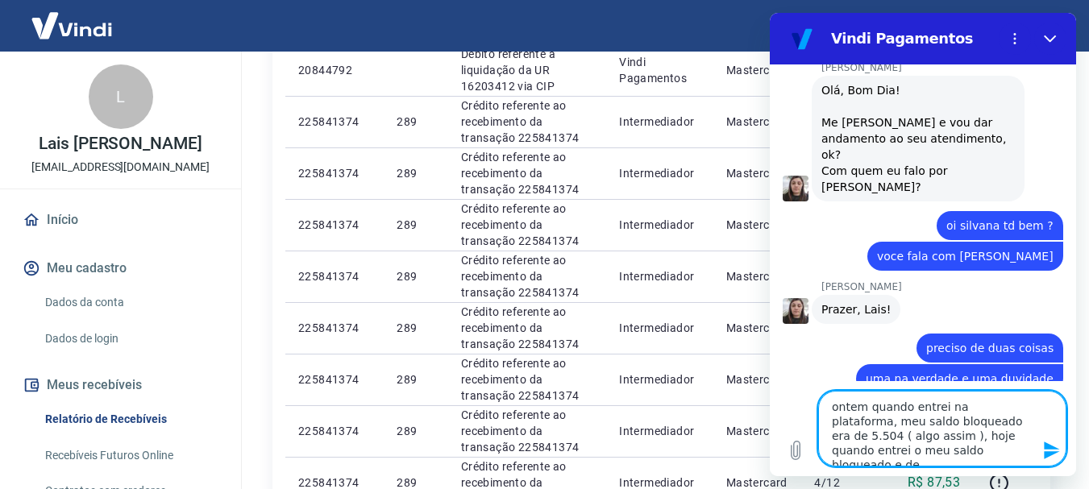
paste textarea "4.614,21"
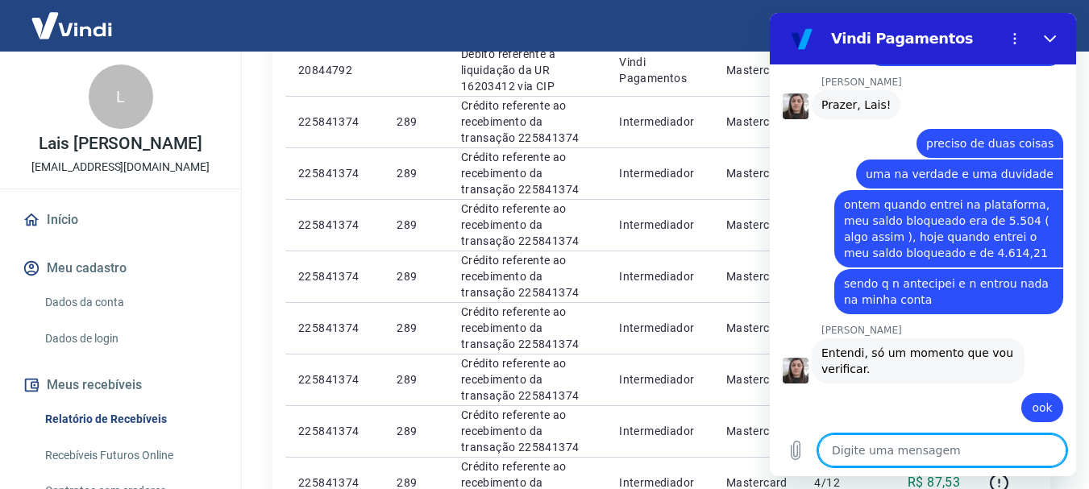
scroll to position [962, 0]
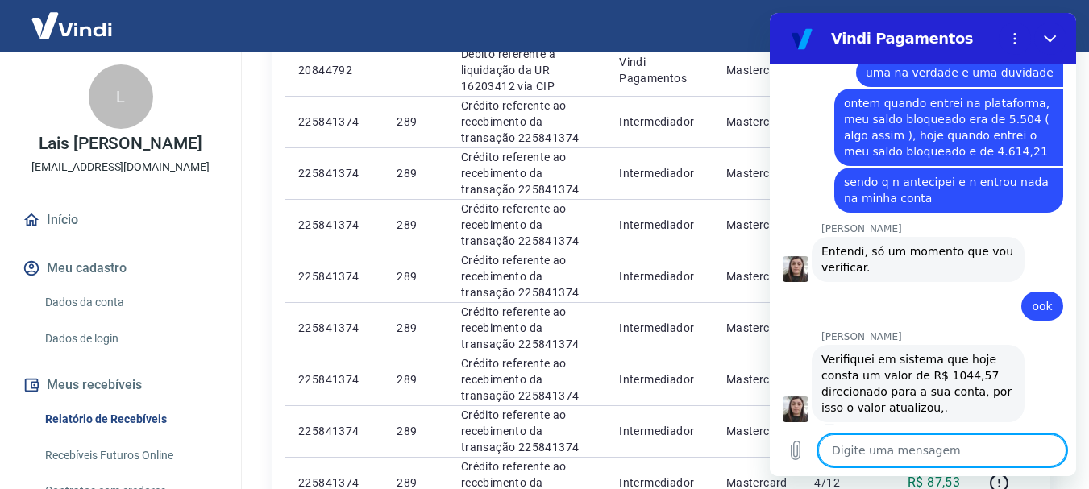
click at [925, 450] on textarea at bounding box center [942, 450] width 248 height 32
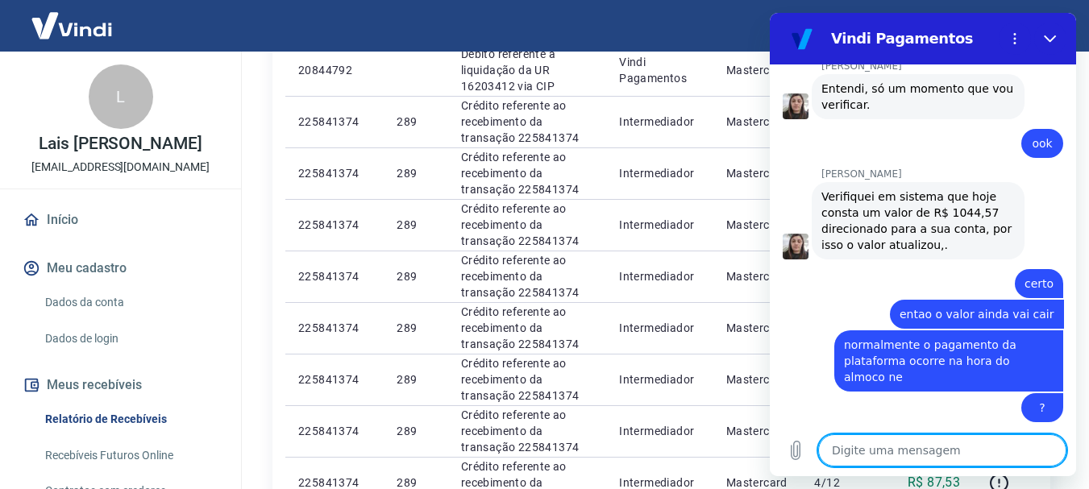
scroll to position [1178, 0]
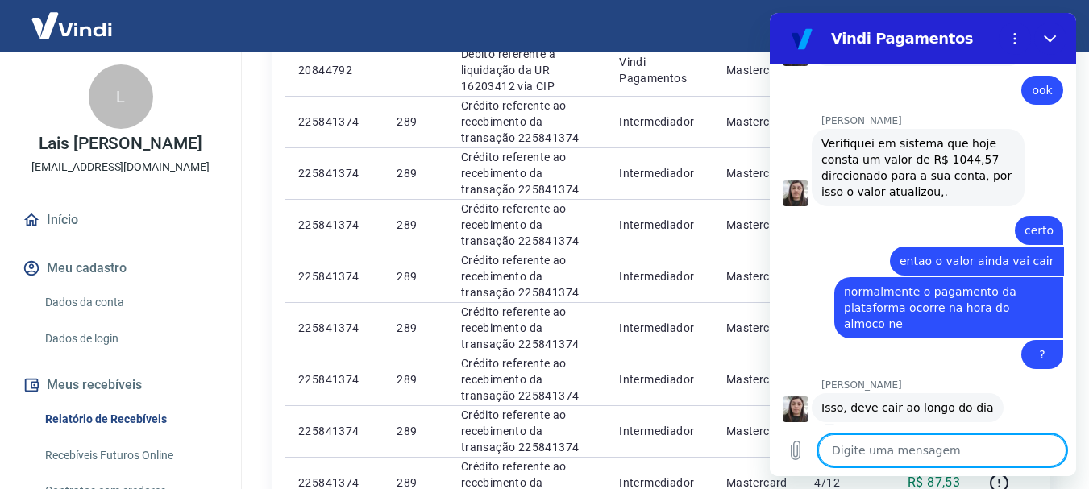
click at [916, 459] on textarea at bounding box center [942, 450] width 248 height 32
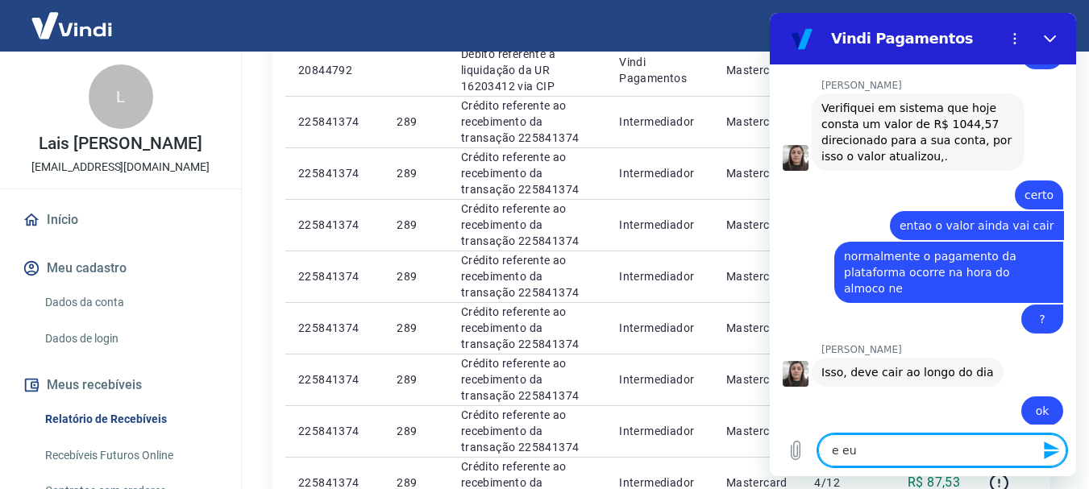
scroll to position [1217, 0]
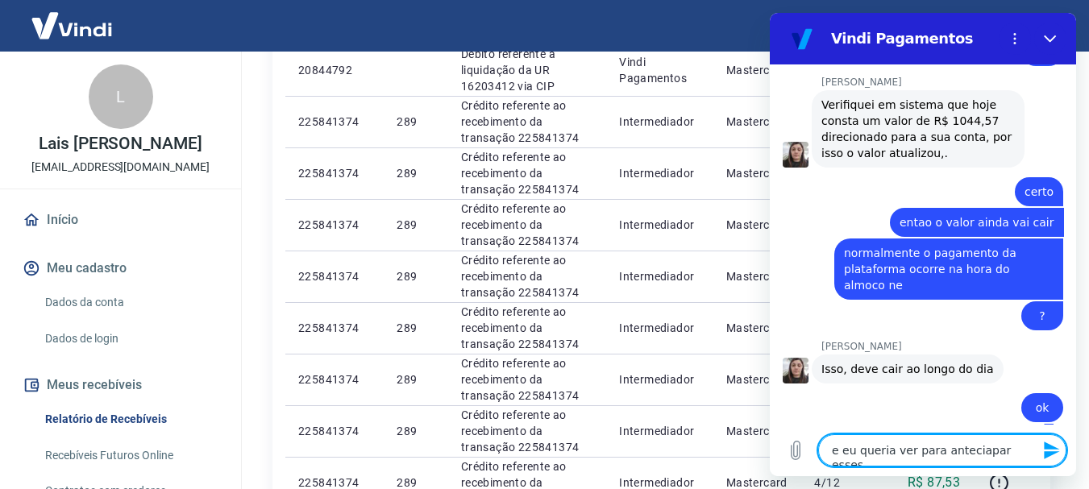
paste textarea "R$4.614,21"
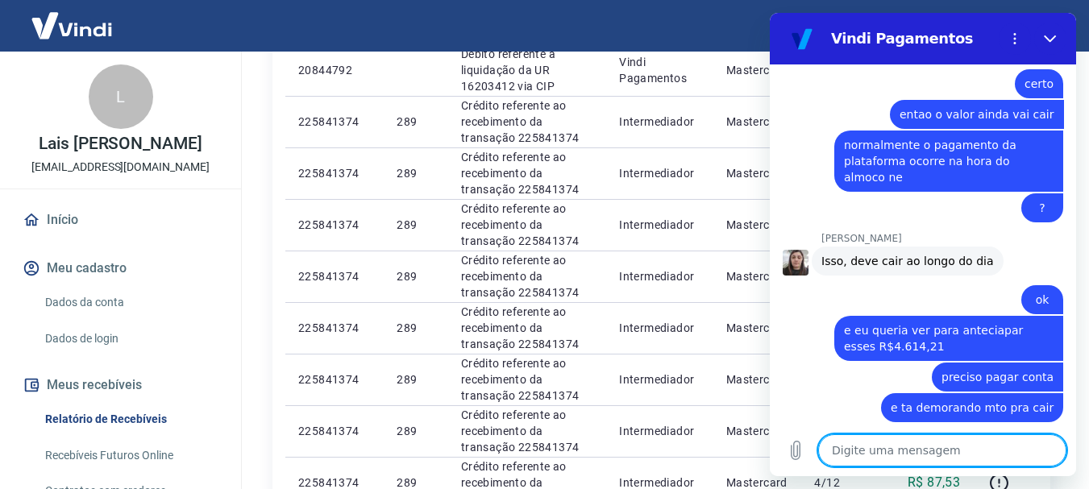
scroll to position [1394, 0]
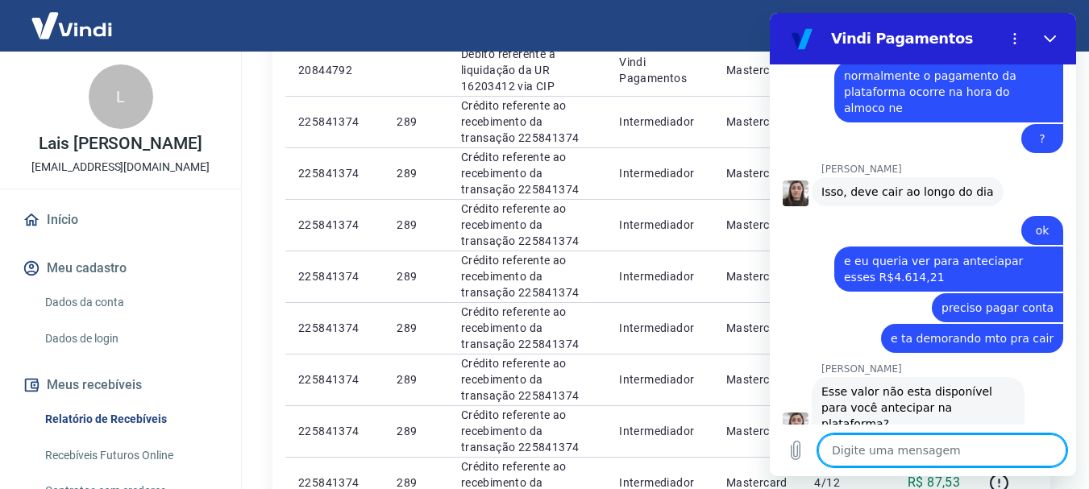
click at [987, 438] on textarea at bounding box center [942, 450] width 248 height 32
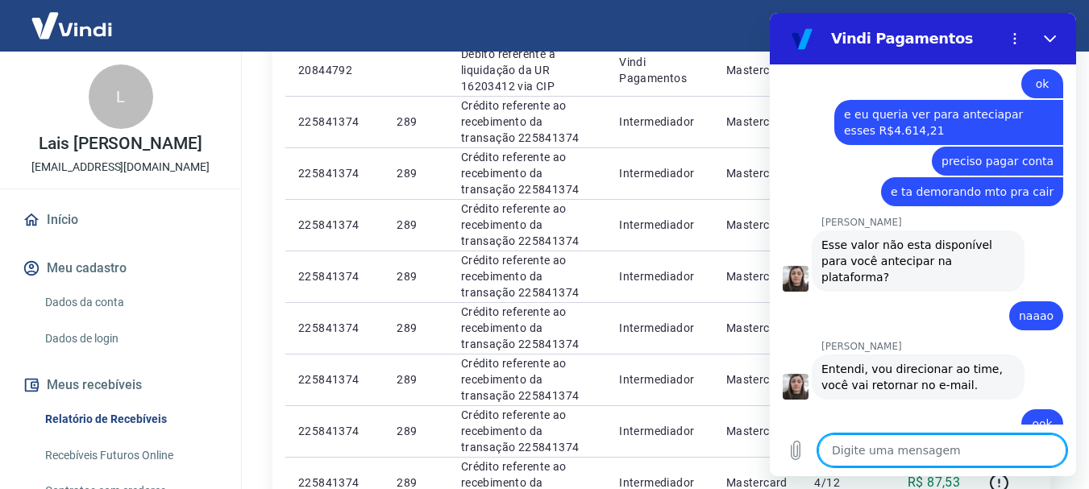
scroll to position [1754, 0]
